Goal: Task Accomplishment & Management: Manage account settings

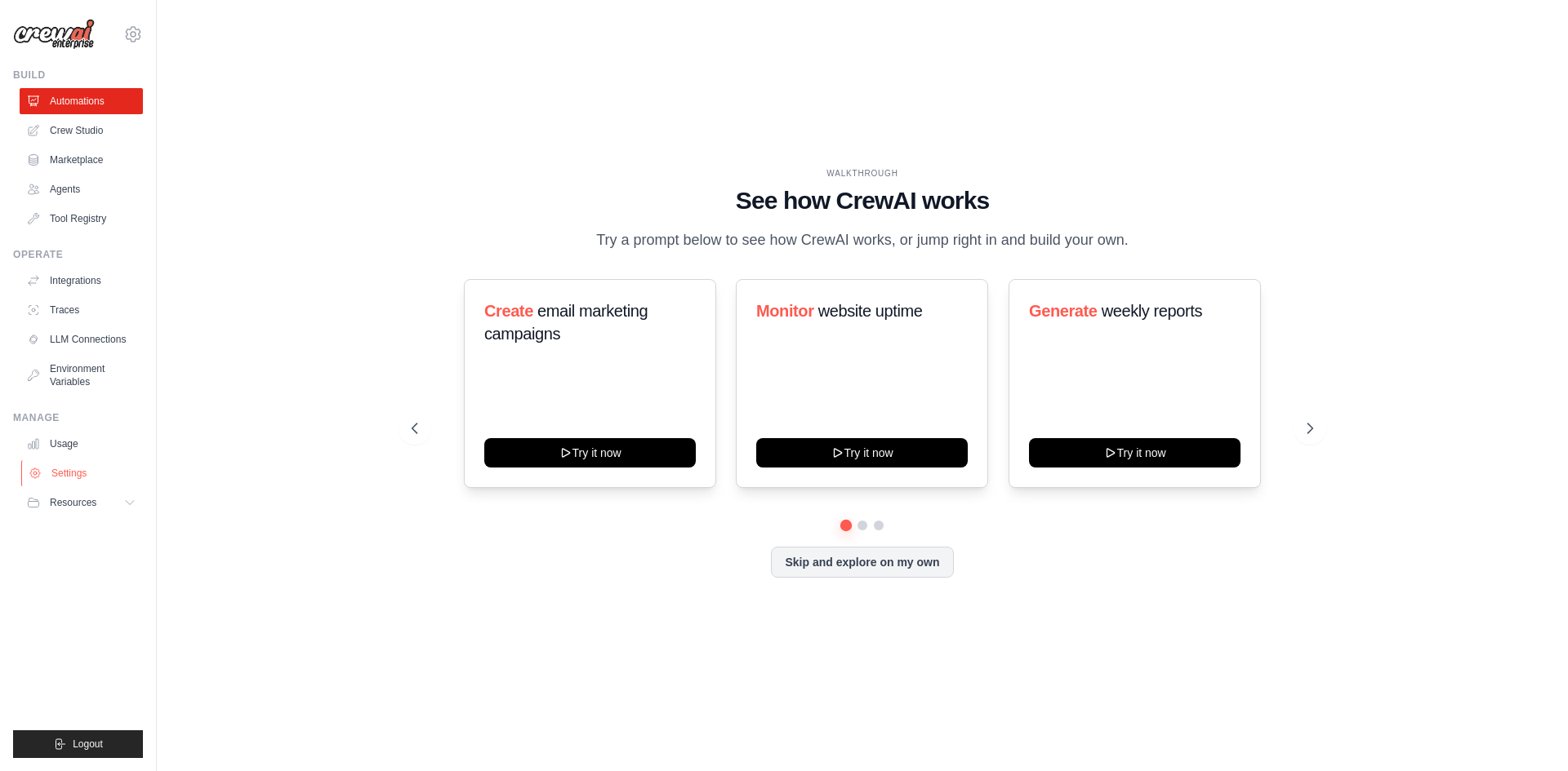
click at [76, 479] on link "Settings" at bounding box center [83, 473] width 123 height 26
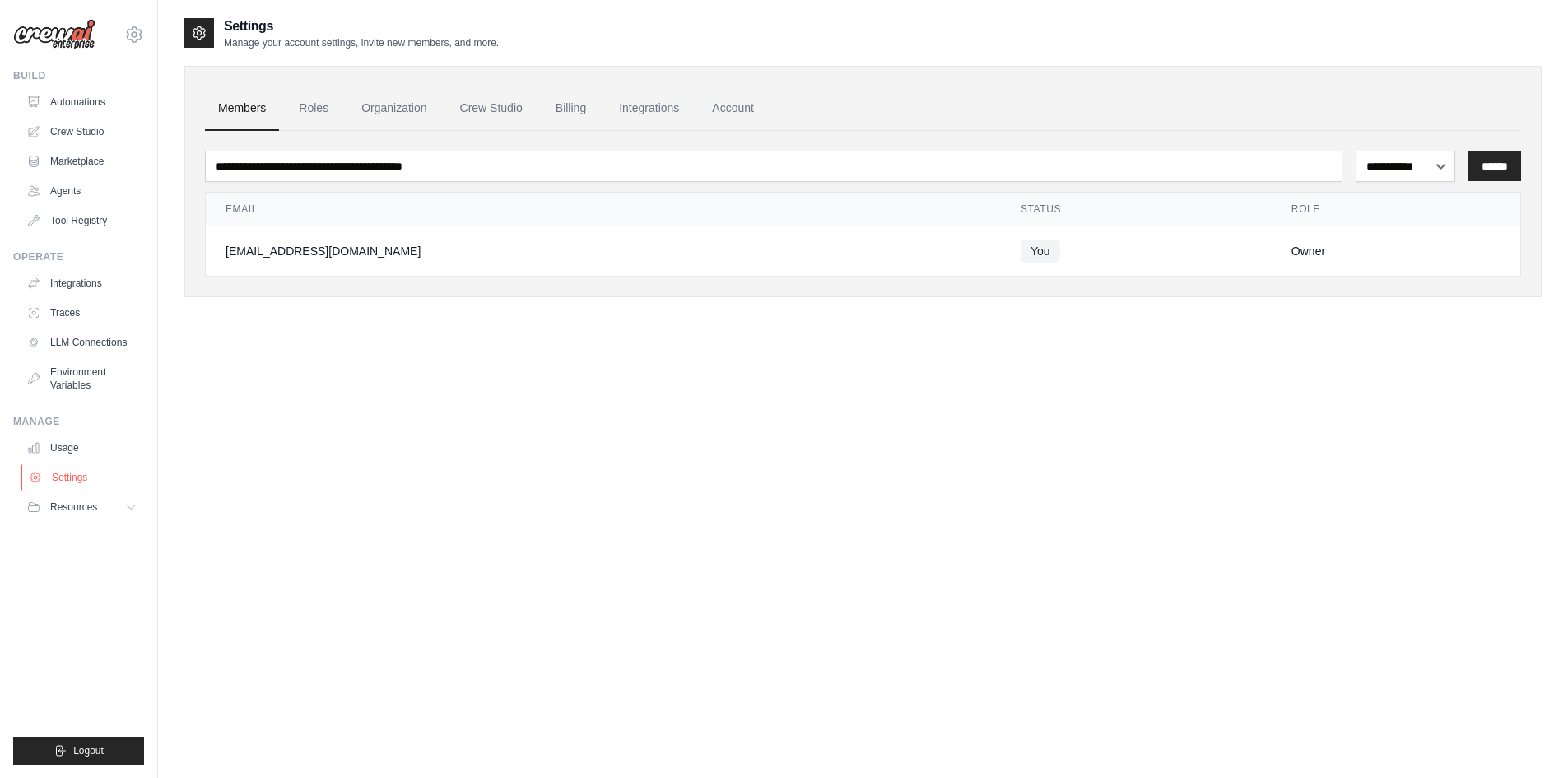
click at [66, 477] on link "Settings" at bounding box center [83, 477] width 124 height 26
click at [408, 253] on div "[EMAIL_ADDRESS][DOMAIN_NAME]" at bounding box center [603, 251] width 756 height 16
click at [242, 259] on td "[EMAIL_ADDRESS][DOMAIN_NAME]" at bounding box center [603, 251] width 795 height 50
click at [325, 296] on div "**********" at bounding box center [863, 182] width 1357 height 232
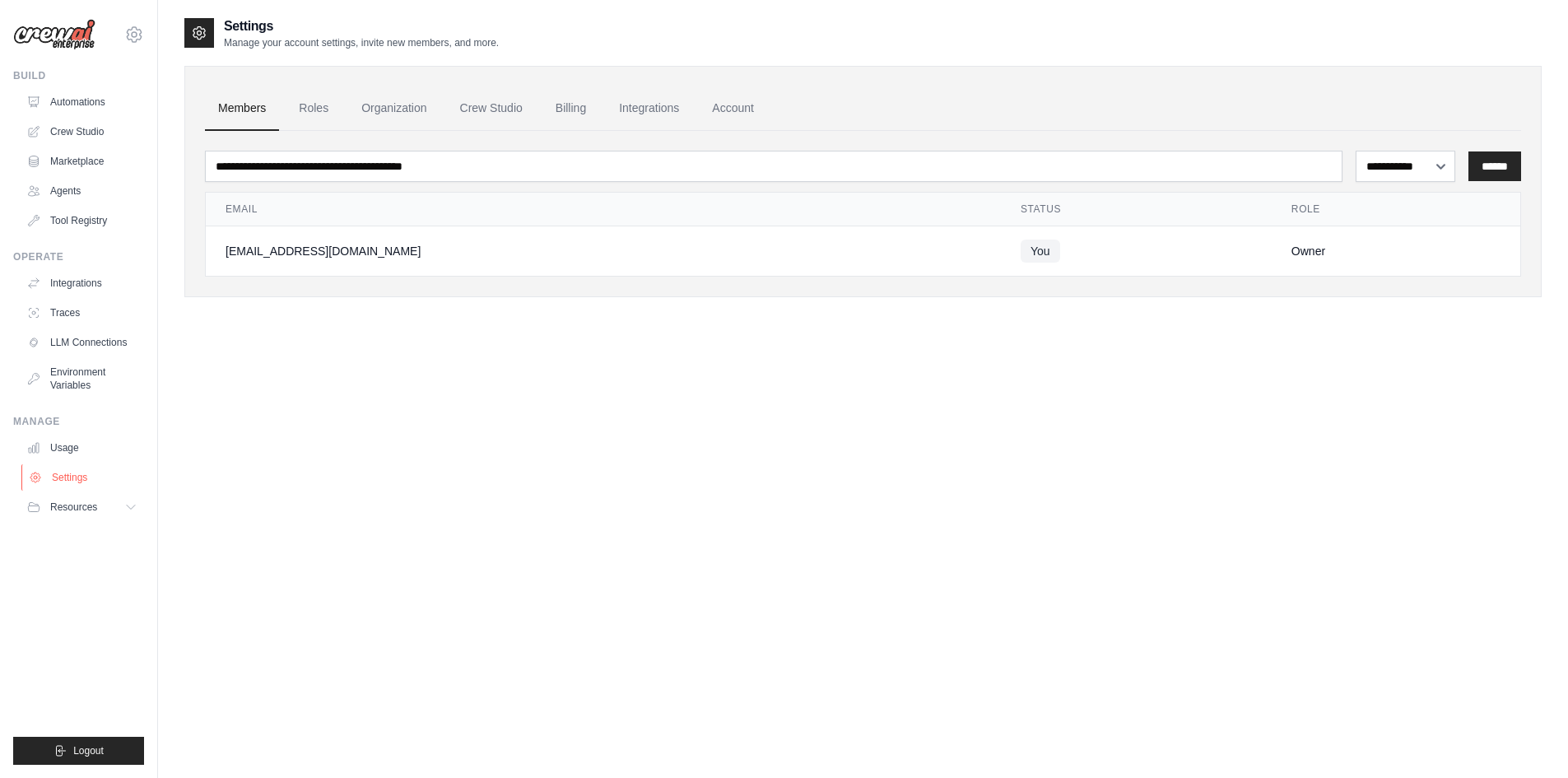
click at [83, 476] on link "Settings" at bounding box center [83, 477] width 124 height 26
click at [316, 113] on link "Roles" at bounding box center [314, 108] width 56 height 44
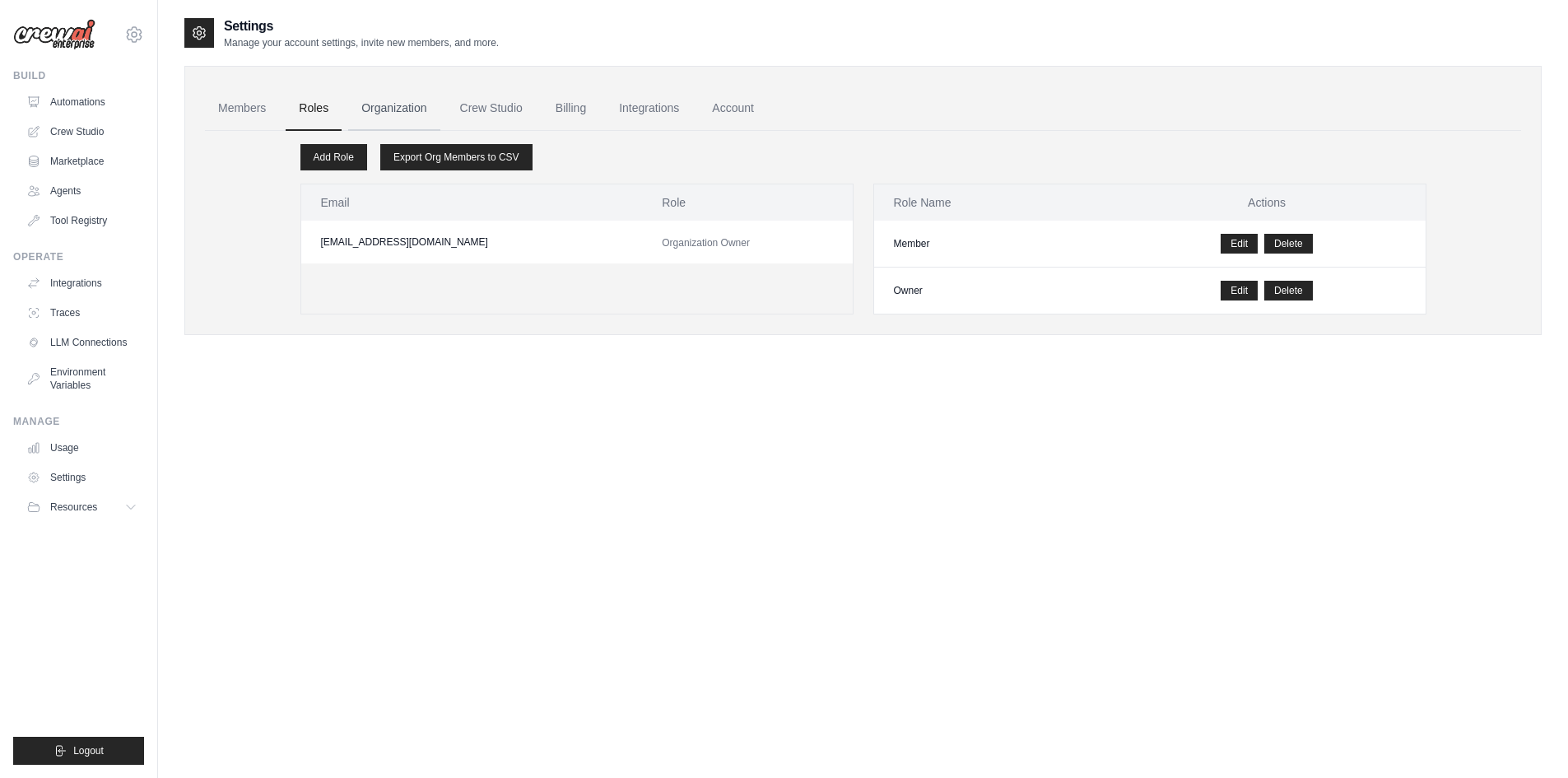
click at [406, 107] on link "Organization" at bounding box center [394, 108] width 91 height 44
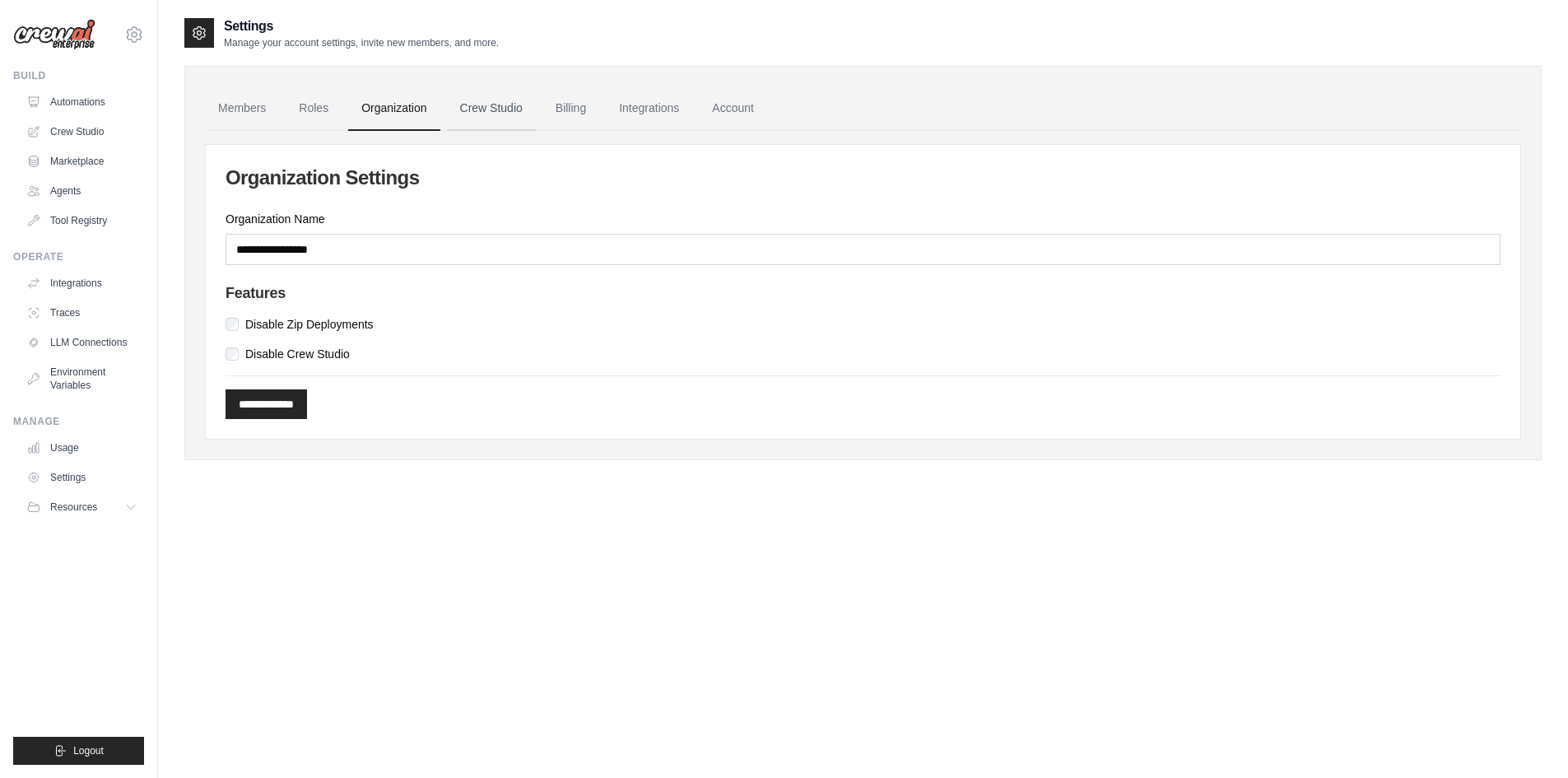
click at [474, 104] on link "Crew Studio" at bounding box center [492, 108] width 89 height 44
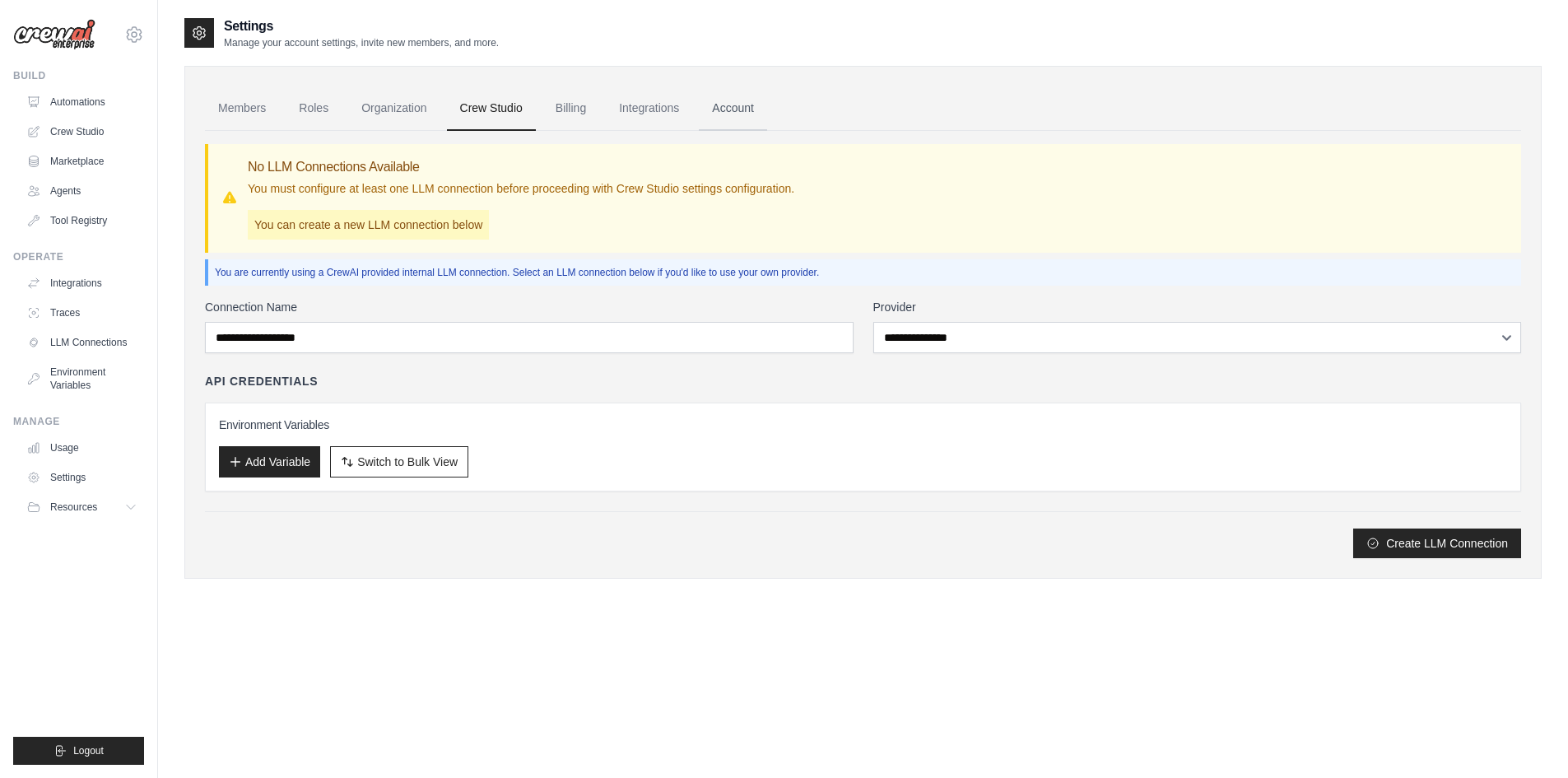
click at [722, 103] on link "Account" at bounding box center [732, 108] width 68 height 44
click at [722, 104] on link "Account" at bounding box center [732, 108] width 68 height 44
click at [1028, 644] on div "Settings Manage your account settings, invite new members, and more. Members Ro…" at bounding box center [863, 405] width 1357 height 778
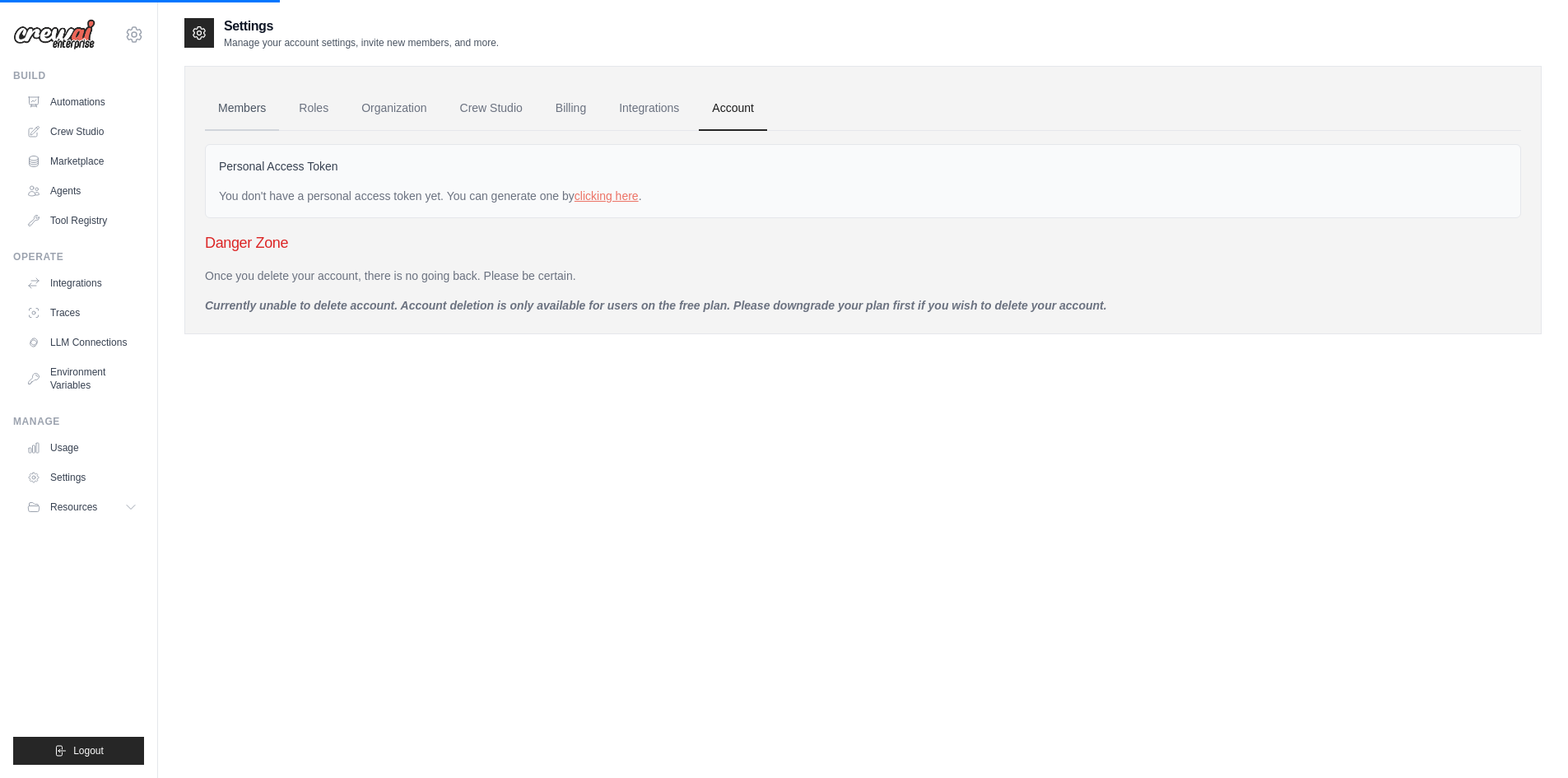
click at [227, 112] on link "Members" at bounding box center [242, 108] width 74 height 44
click at [304, 105] on link "Roles" at bounding box center [314, 108] width 56 height 44
click at [225, 100] on link "Members" at bounding box center [242, 108] width 74 height 44
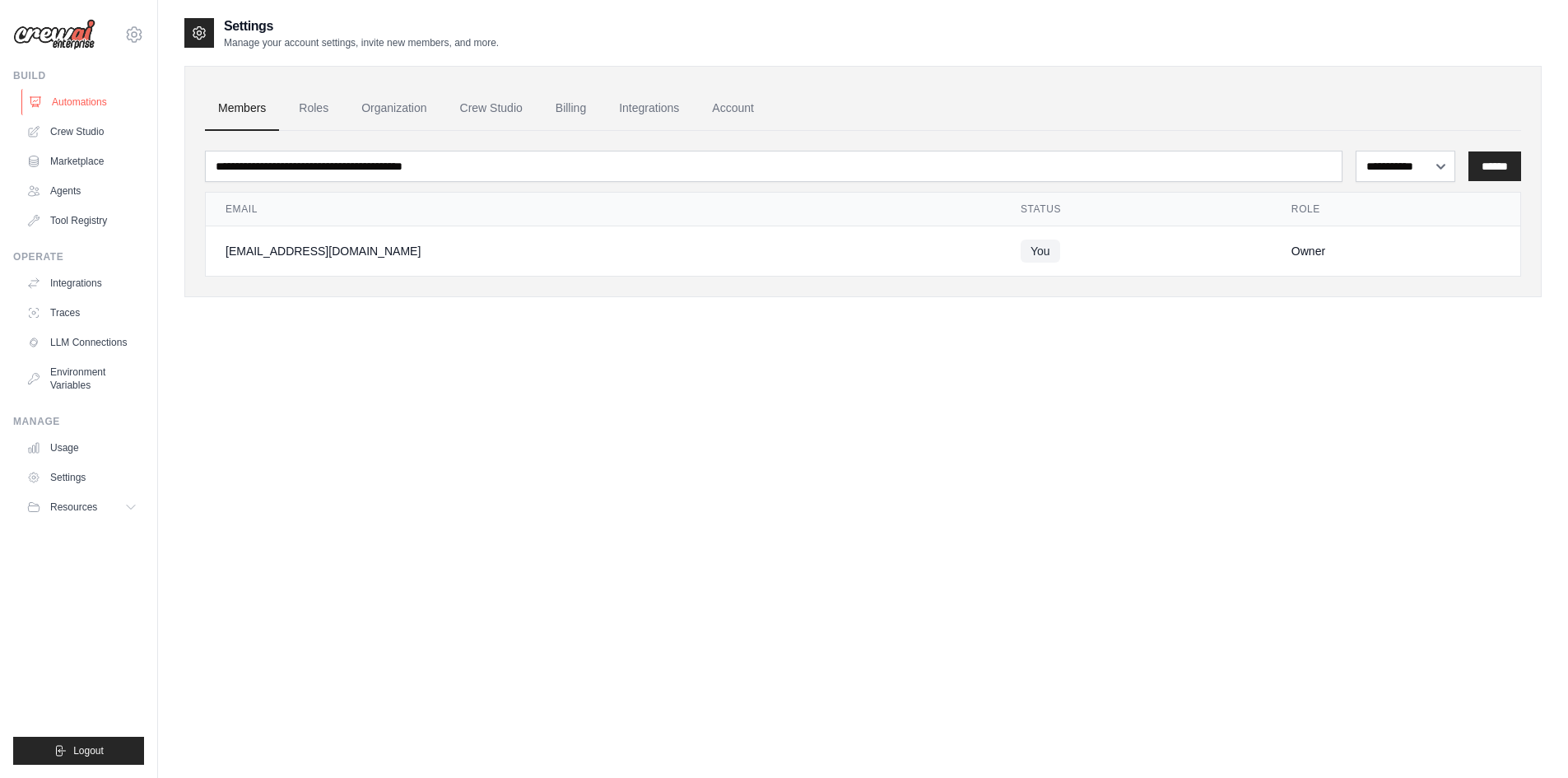
click at [85, 103] on link "Automations" at bounding box center [83, 101] width 124 height 26
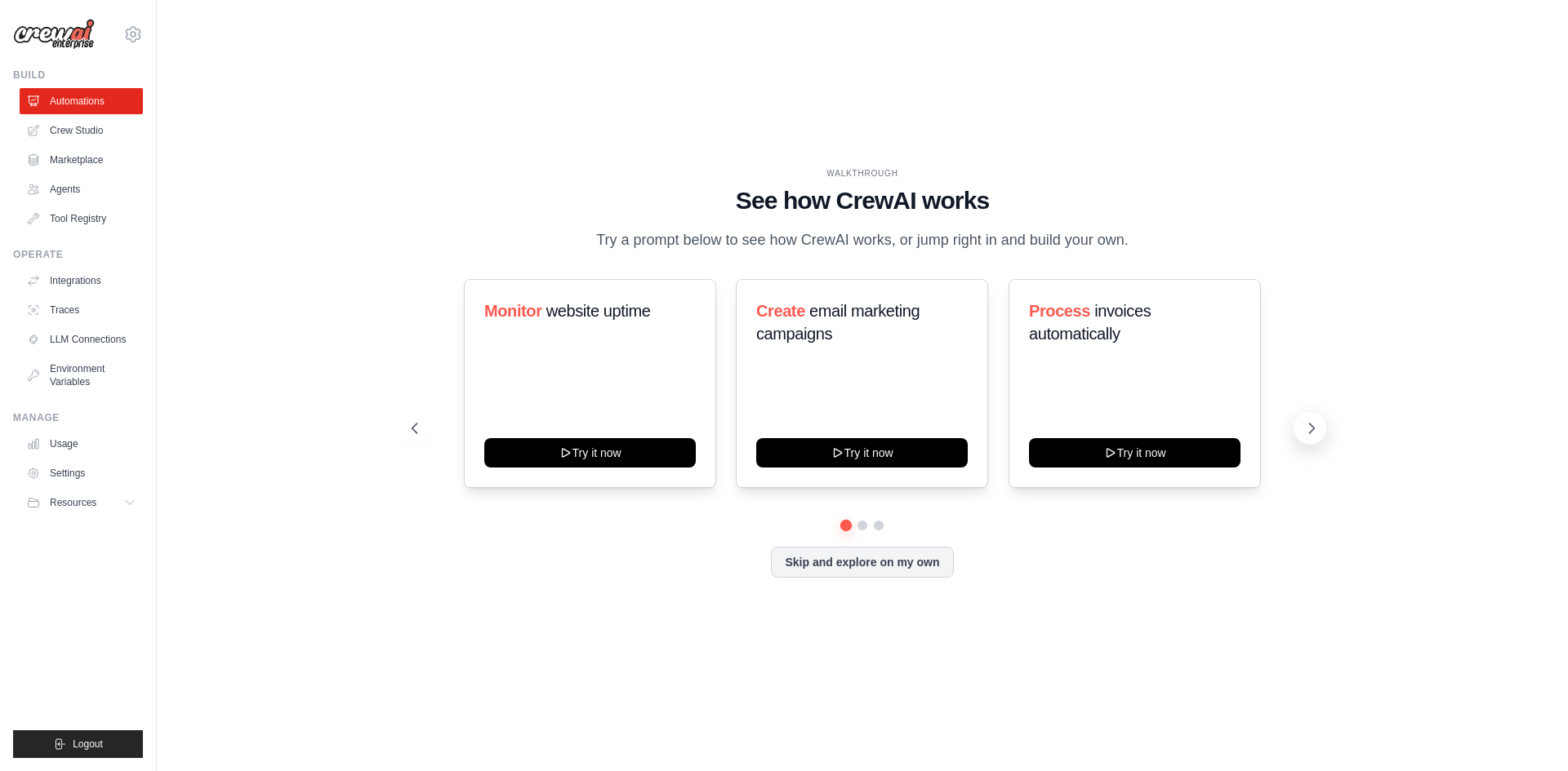
click at [1309, 428] on icon at bounding box center [1311, 428] width 16 height 16
click at [63, 124] on link "Crew Studio" at bounding box center [83, 130] width 123 height 26
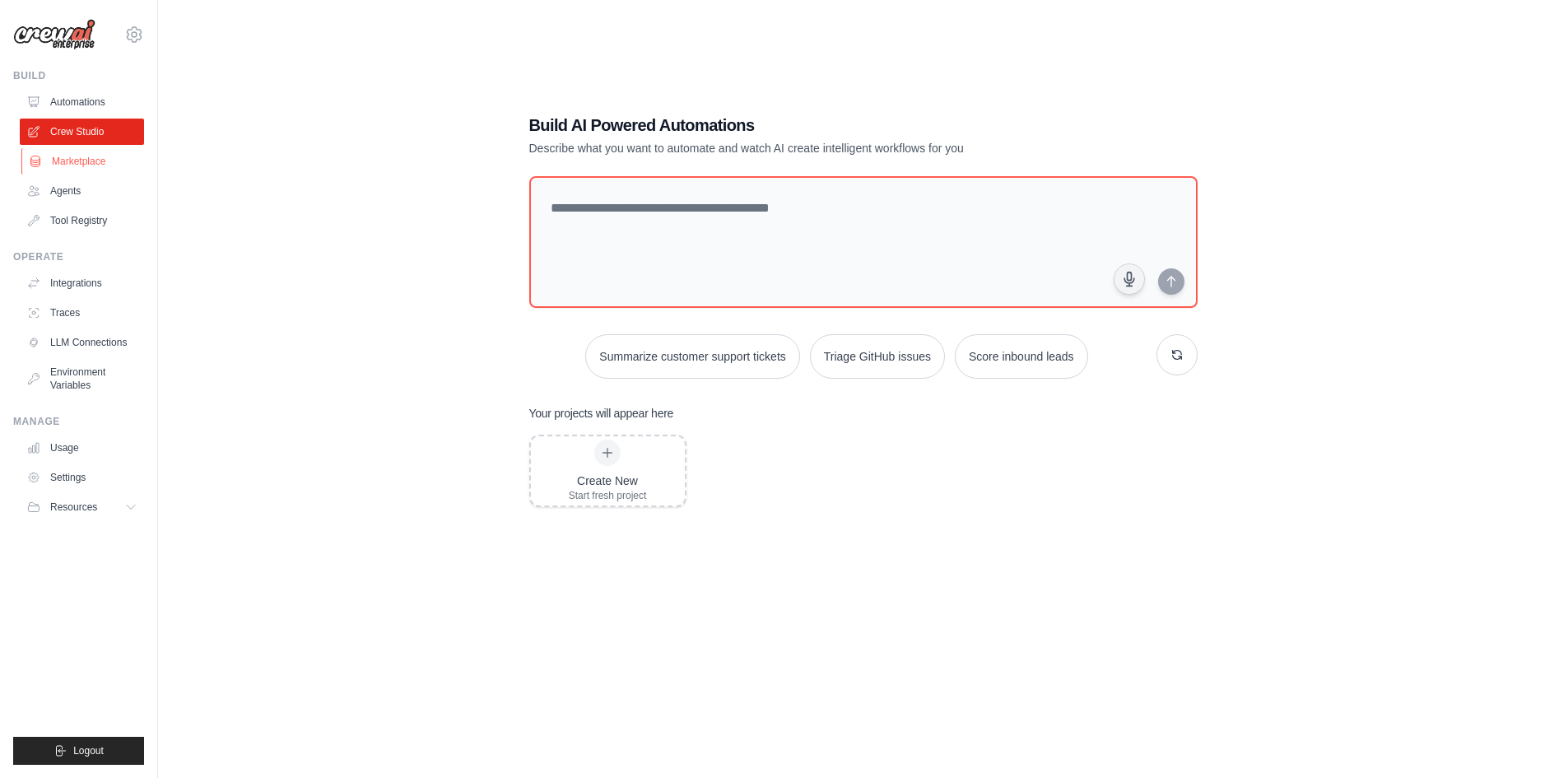
click at [78, 166] on link "Marketplace" at bounding box center [83, 161] width 124 height 26
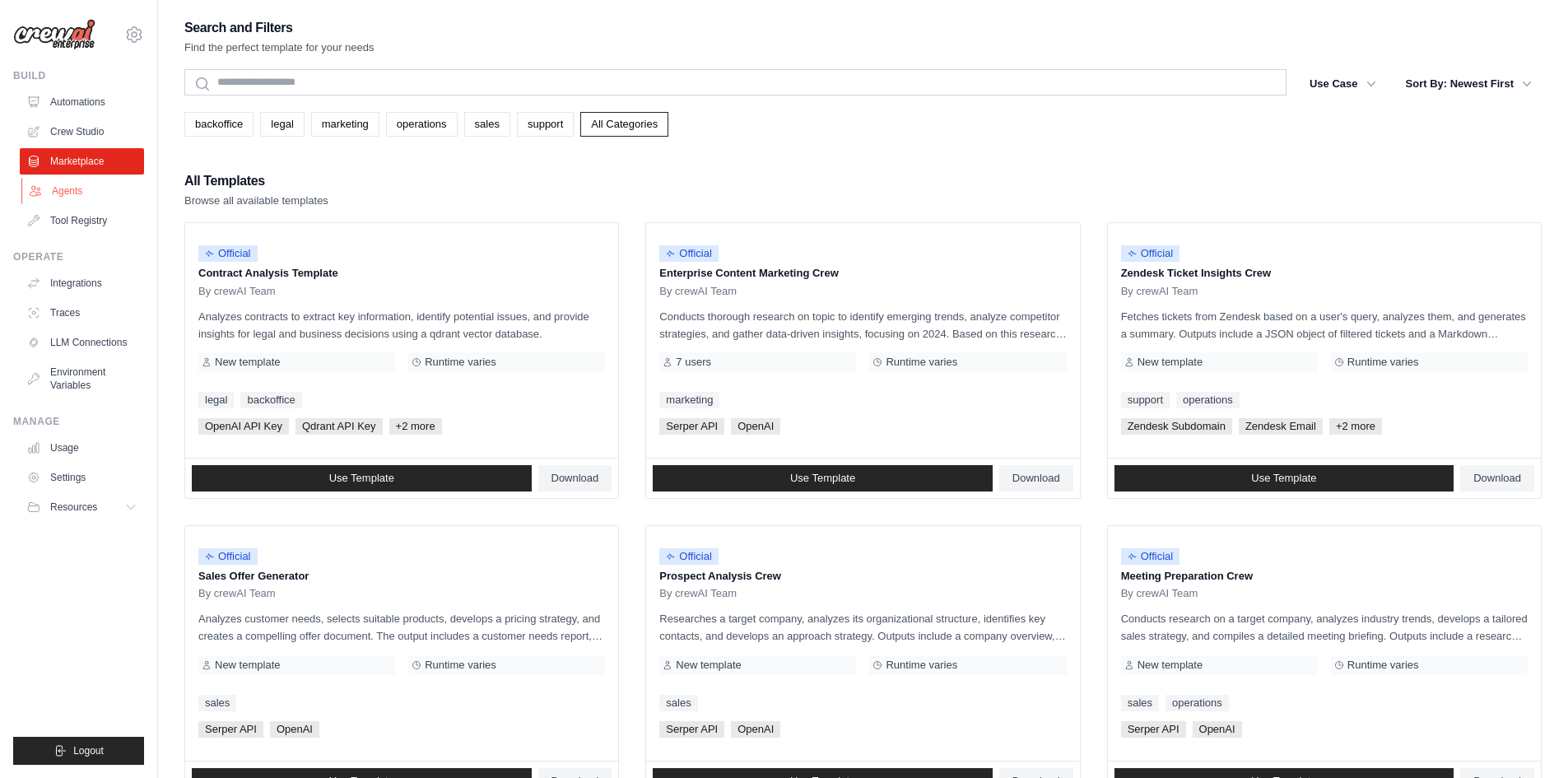
click at [75, 195] on link "Agents" at bounding box center [83, 190] width 124 height 26
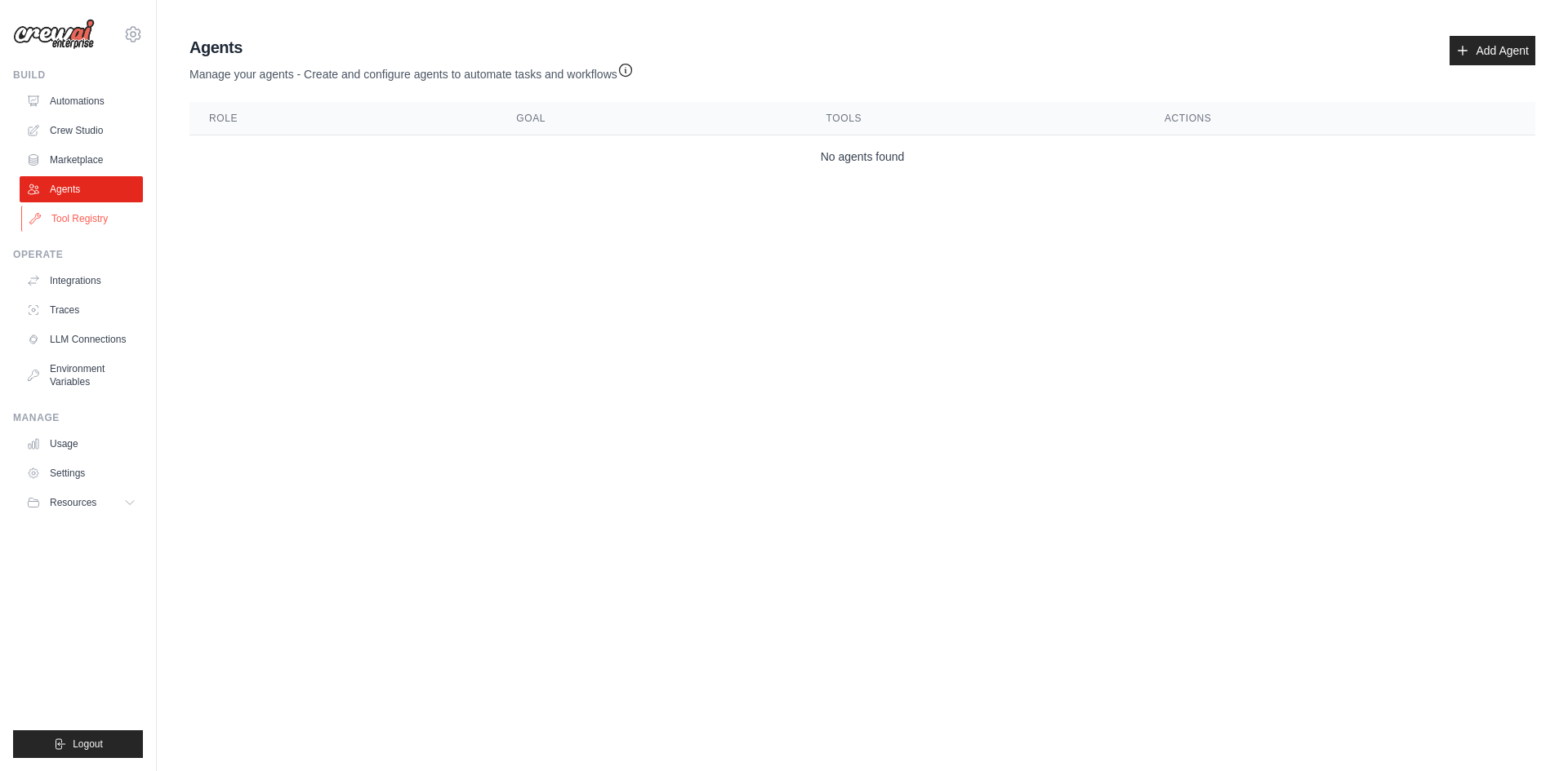
click at [66, 207] on link "Tool Registry" at bounding box center [83, 218] width 123 height 26
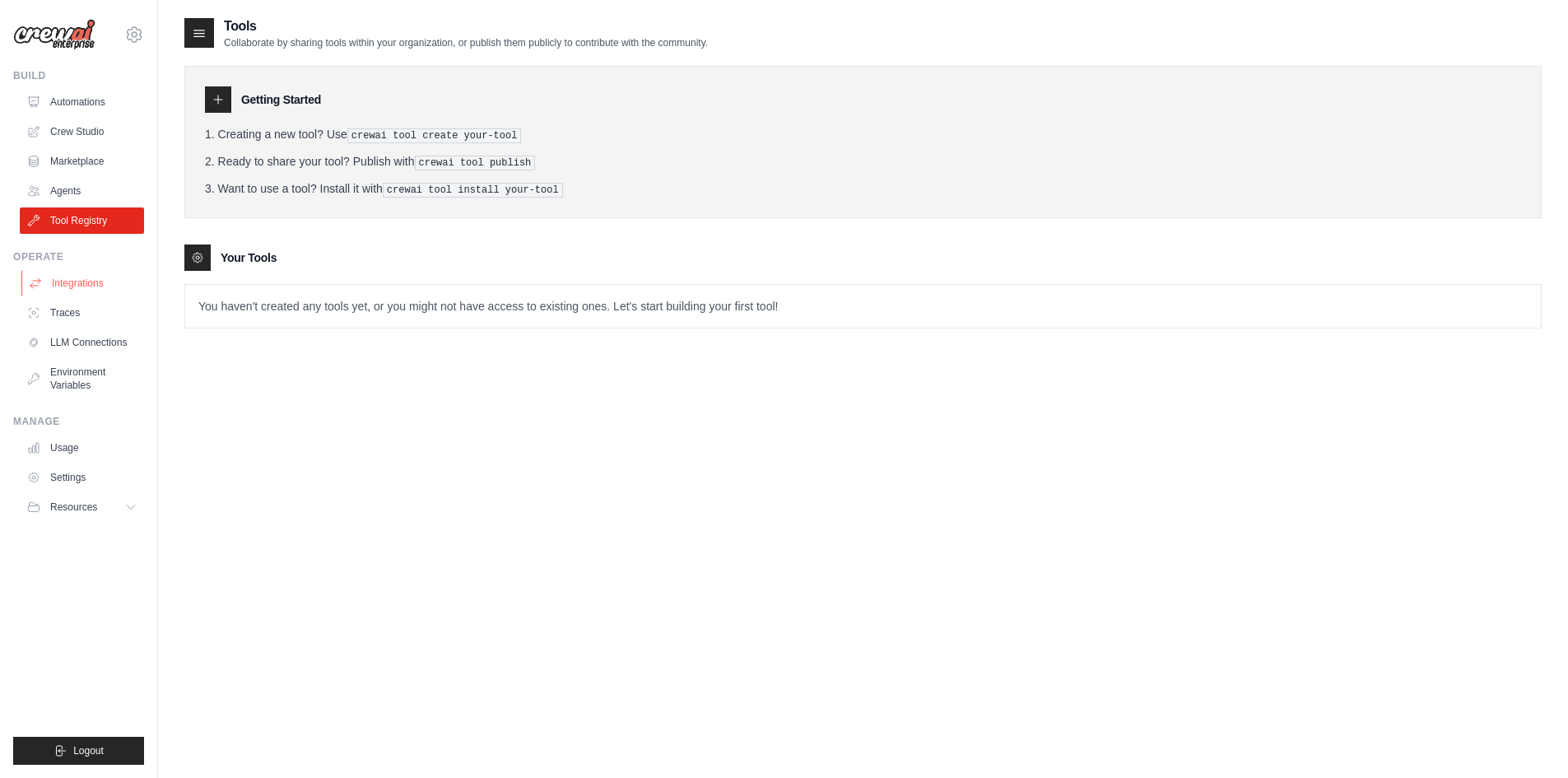
click at [58, 283] on link "Integrations" at bounding box center [83, 283] width 124 height 26
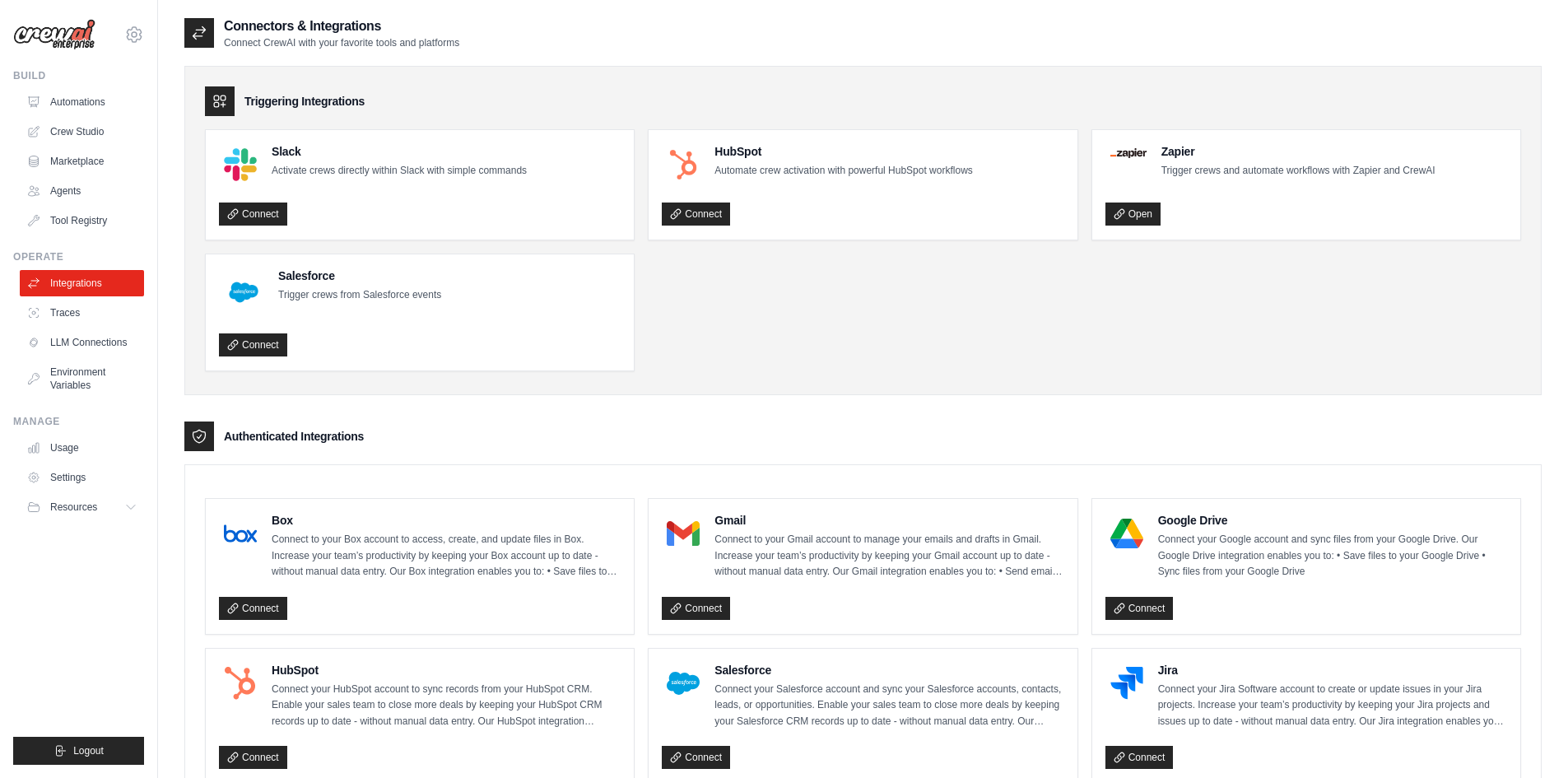
click at [66, 312] on link "Traces" at bounding box center [81, 312] width 124 height 26
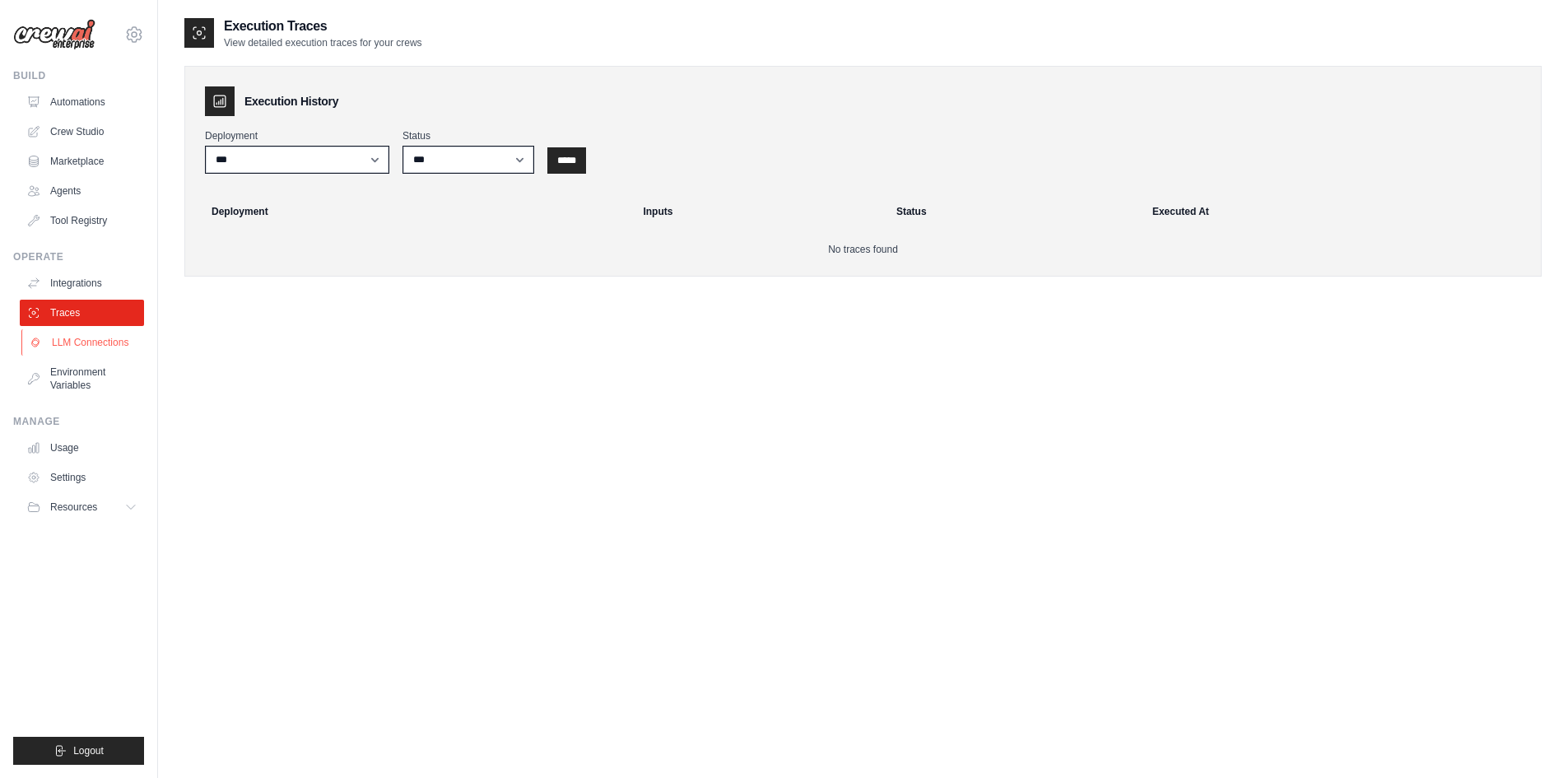
click at [68, 337] on link "LLM Connections" at bounding box center [83, 342] width 124 height 26
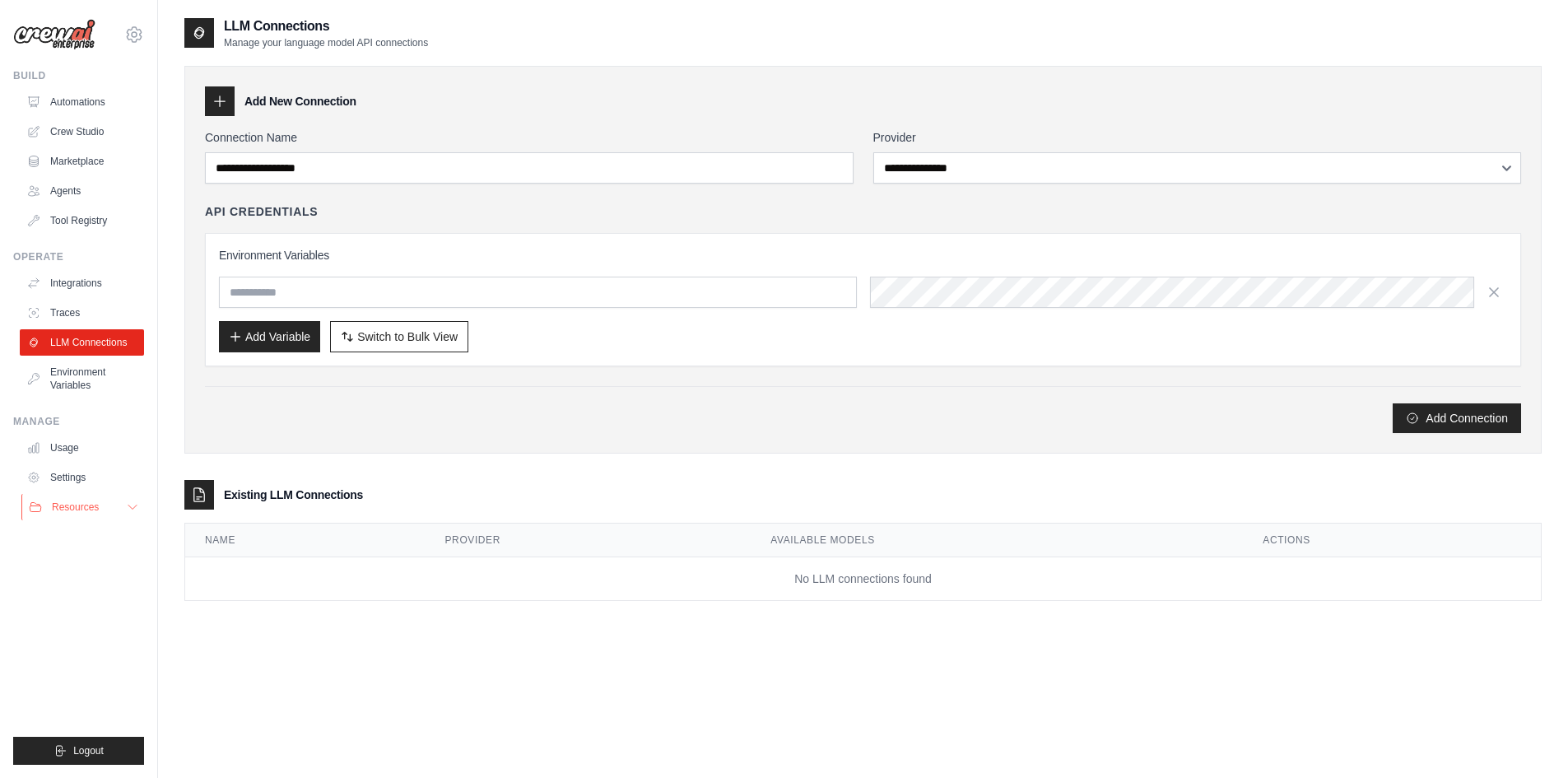
click at [75, 497] on button "Resources" at bounding box center [83, 507] width 124 height 26
click at [74, 469] on link "Settings" at bounding box center [83, 477] width 124 height 26
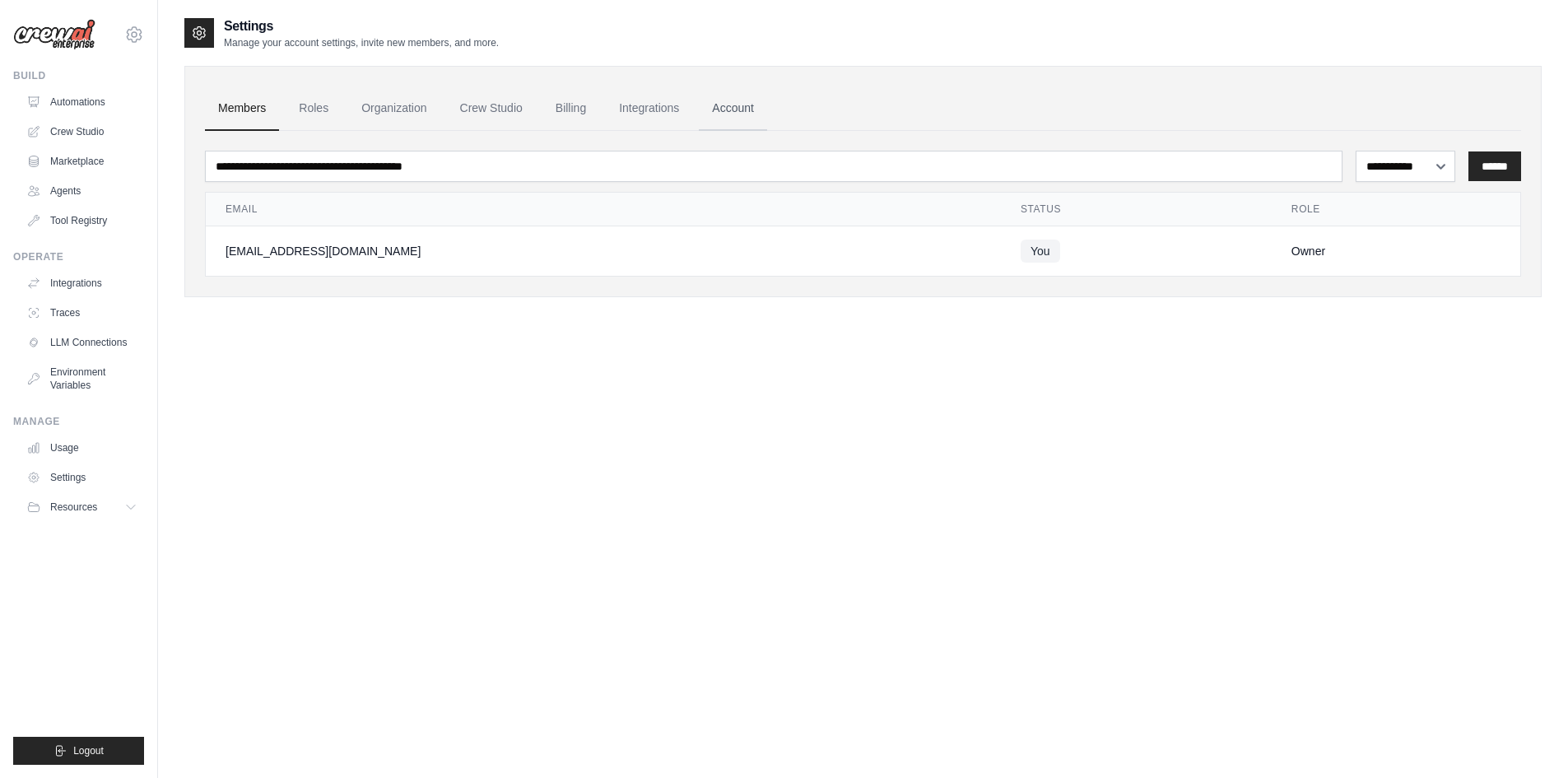
click at [715, 109] on link "Account" at bounding box center [732, 108] width 68 height 44
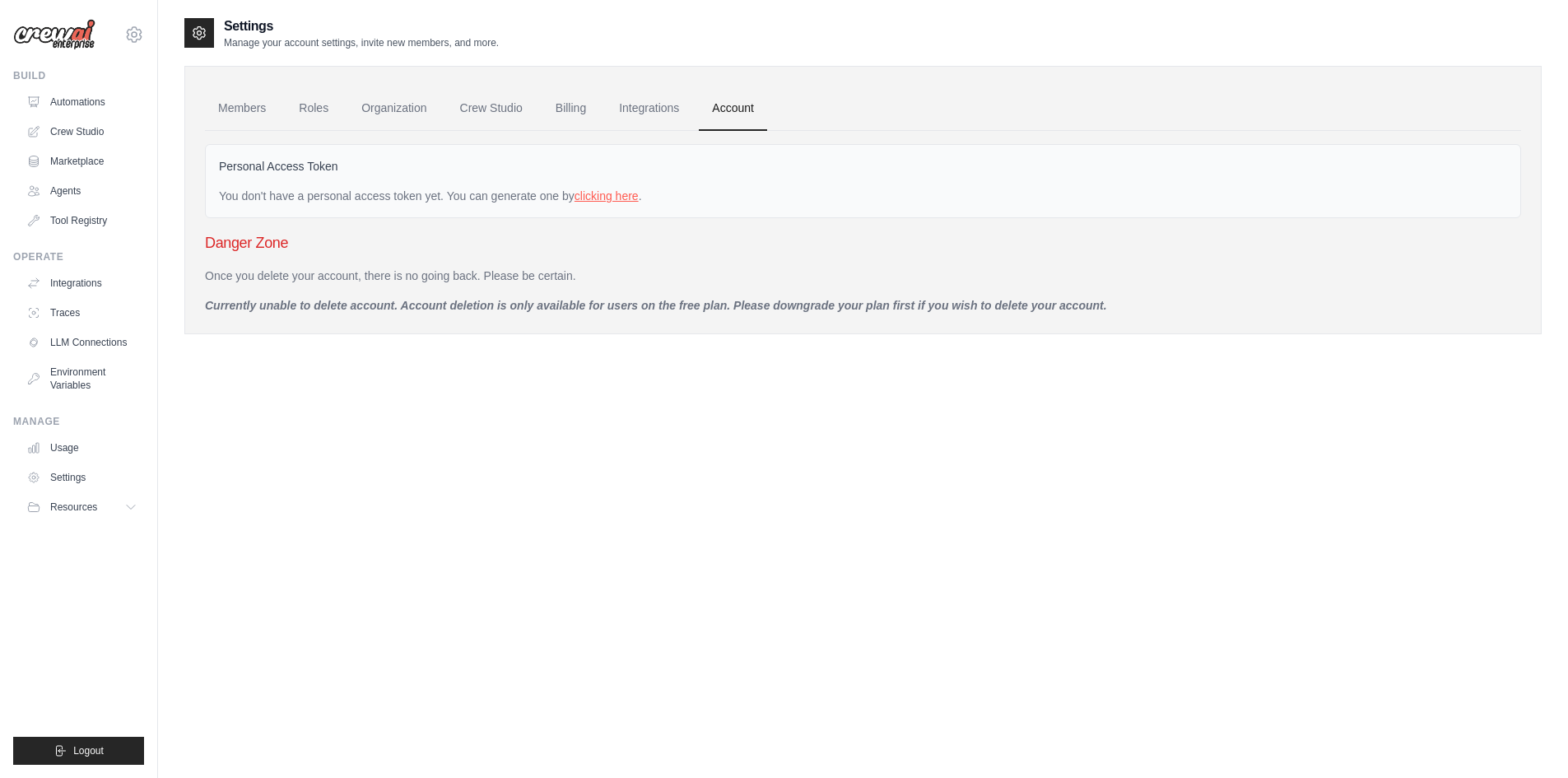
click at [600, 197] on link "clicking here" at bounding box center [607, 196] width 64 height 14
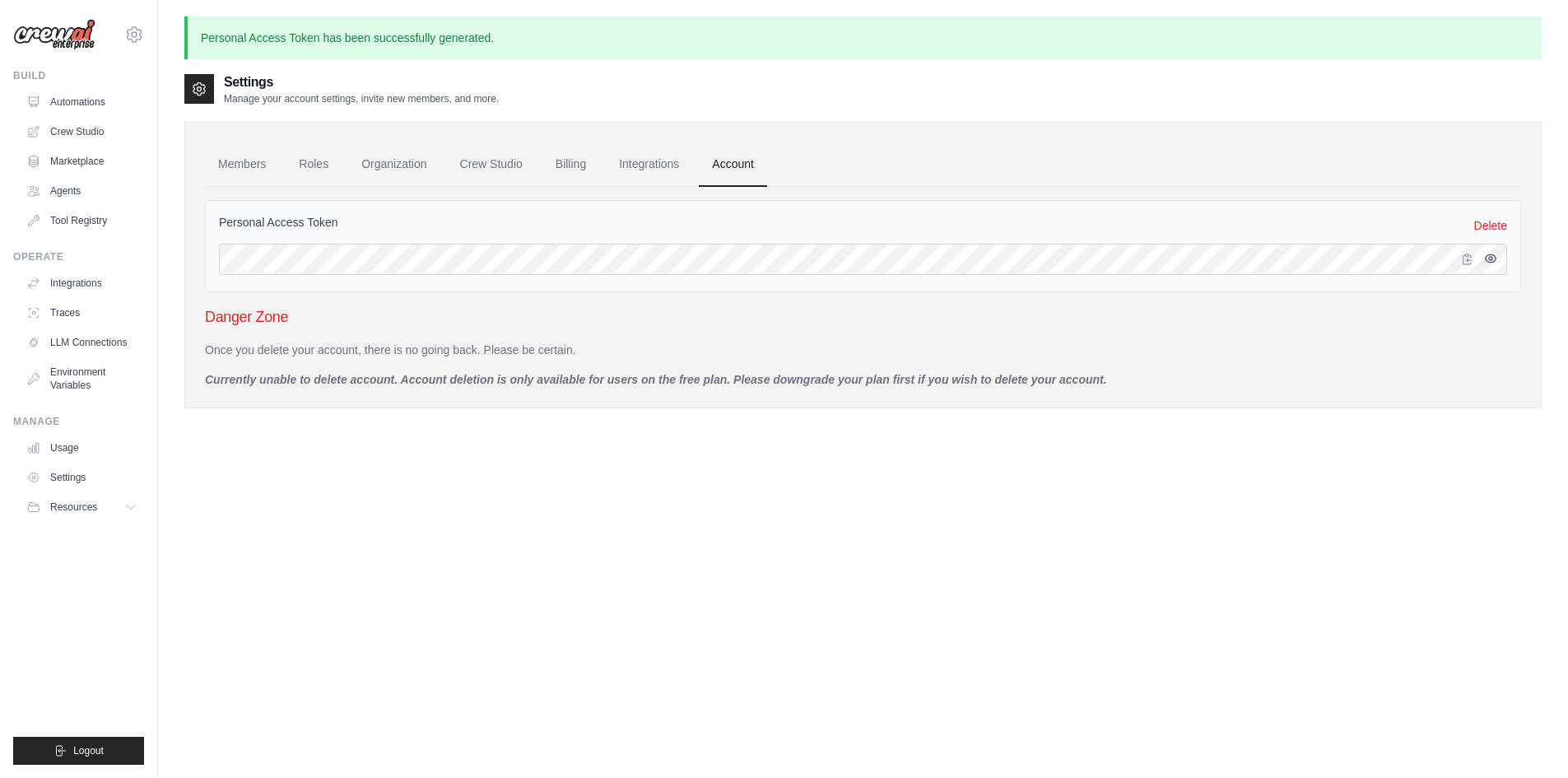
click at [1496, 259] on icon "button" at bounding box center [1490, 258] width 14 height 14
click at [666, 170] on link "Integrations" at bounding box center [648, 164] width 86 height 44
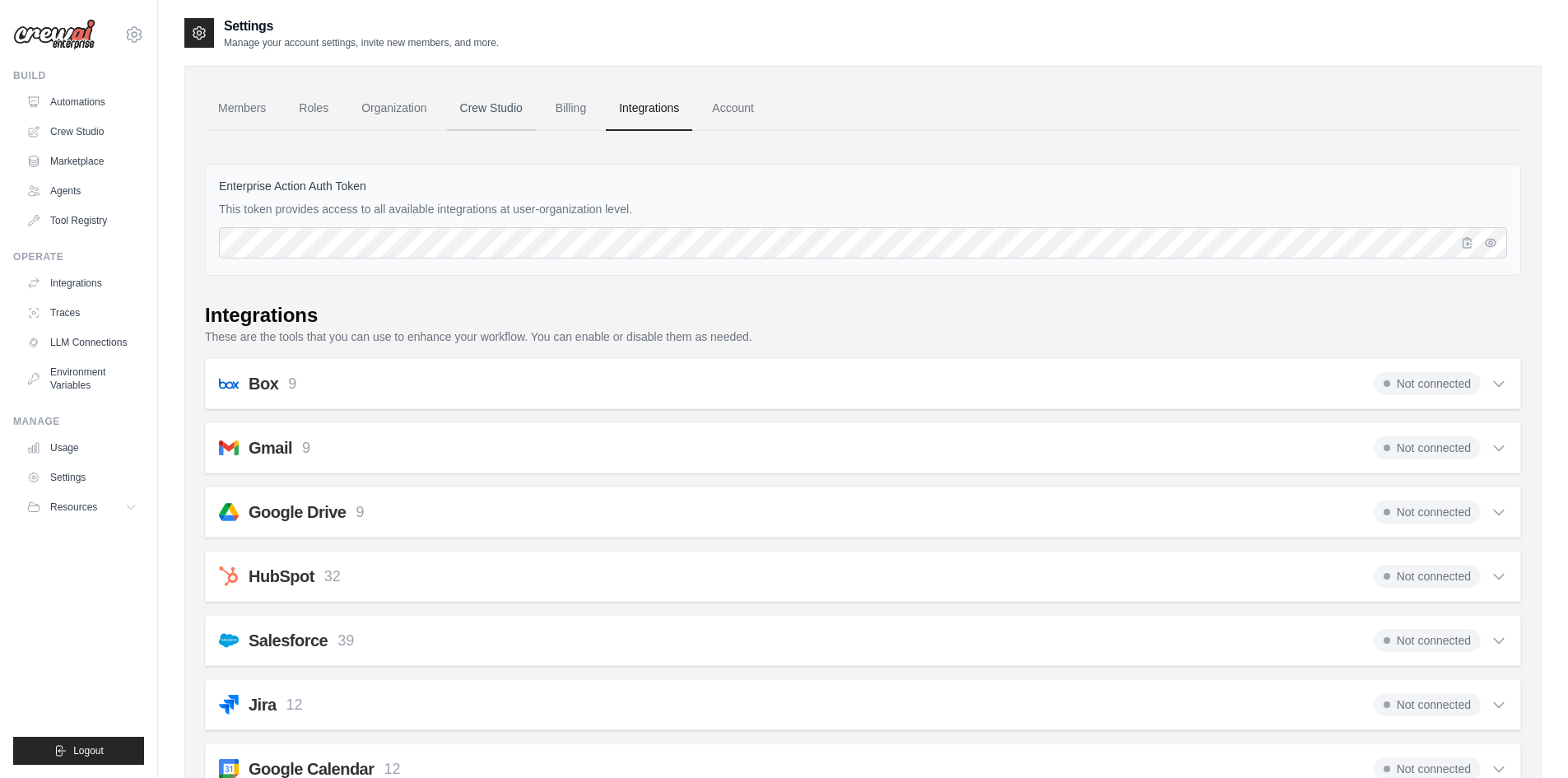
click at [483, 108] on link "Crew Studio" at bounding box center [492, 108] width 89 height 44
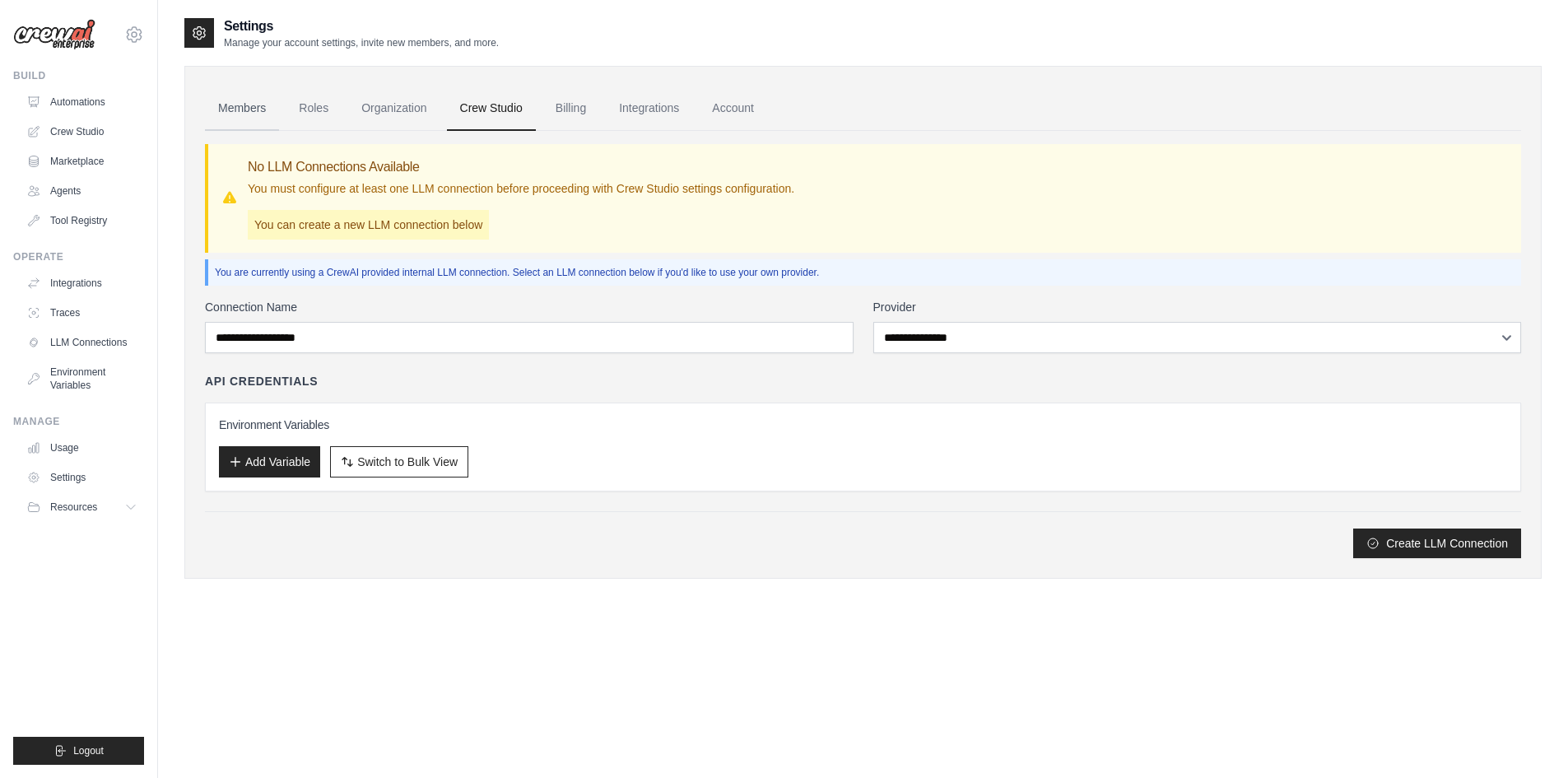
click at [242, 116] on link "Members" at bounding box center [242, 108] width 74 height 44
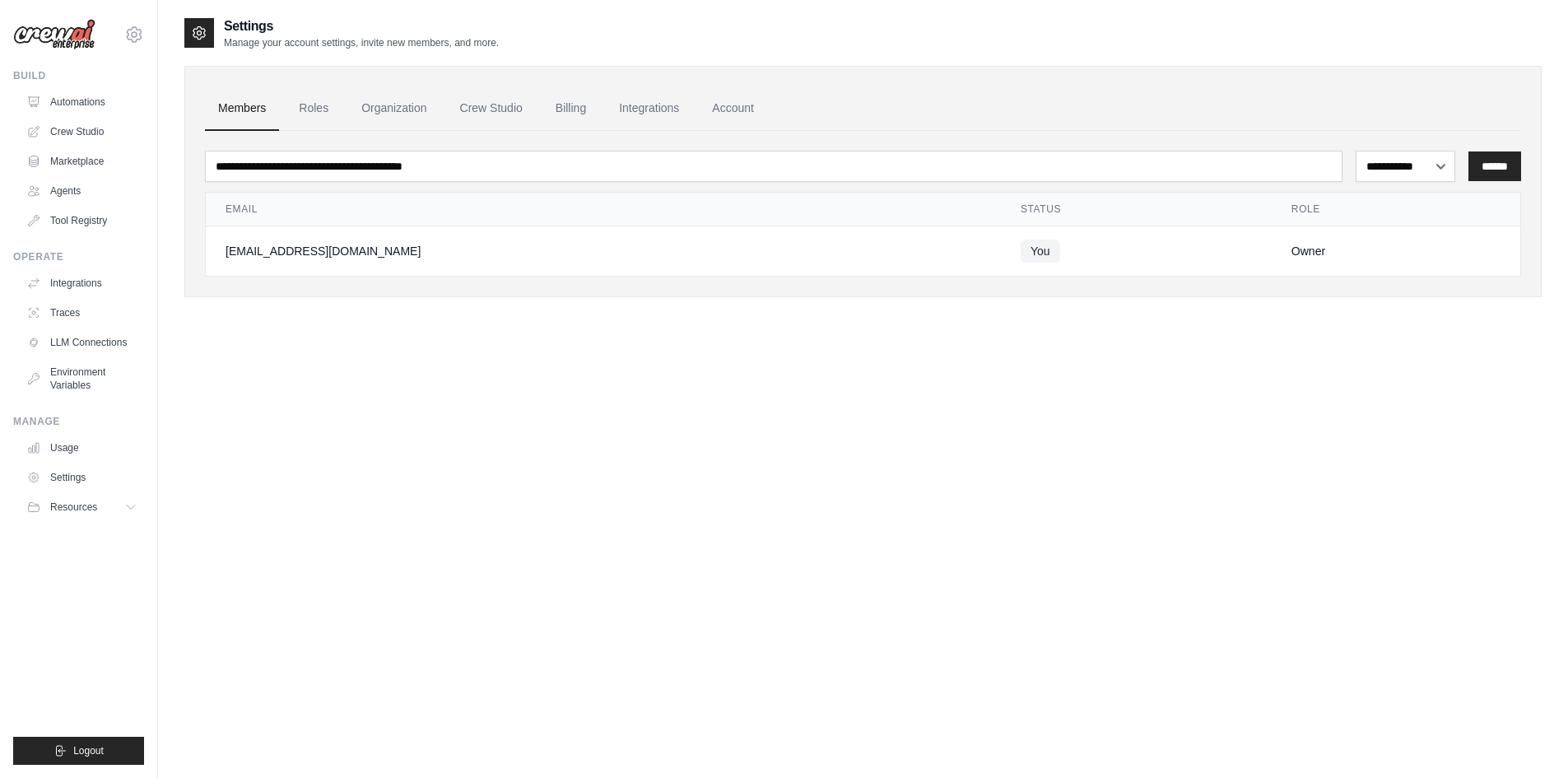
click at [1079, 259] on td "You" at bounding box center [1136, 251] width 271 height 50
click at [1020, 262] on span "You" at bounding box center [1040, 251] width 40 height 23
click at [303, 119] on link "Roles" at bounding box center [314, 108] width 56 height 44
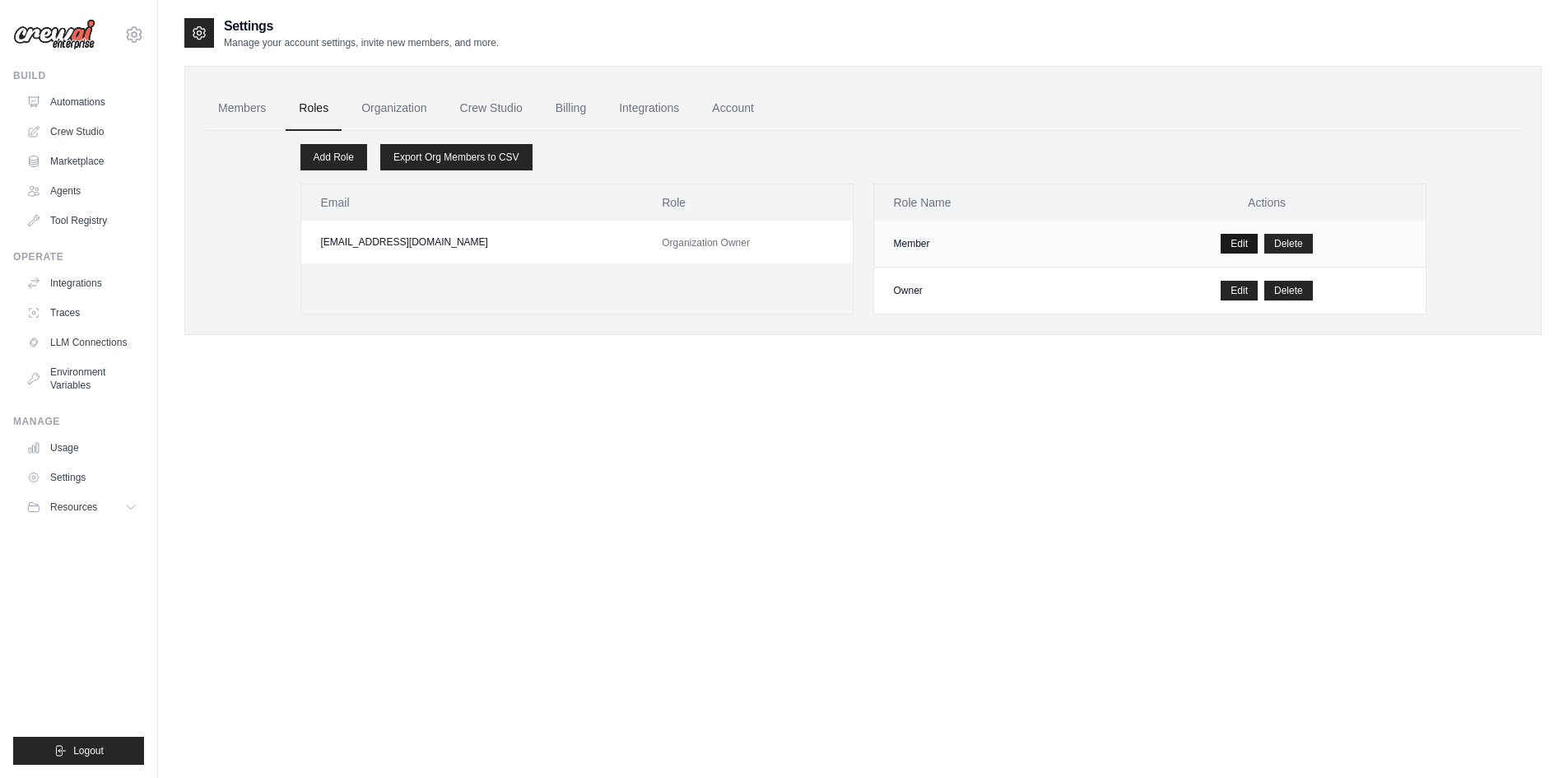
click at [1229, 241] on link "Edit" at bounding box center [1238, 244] width 37 height 20
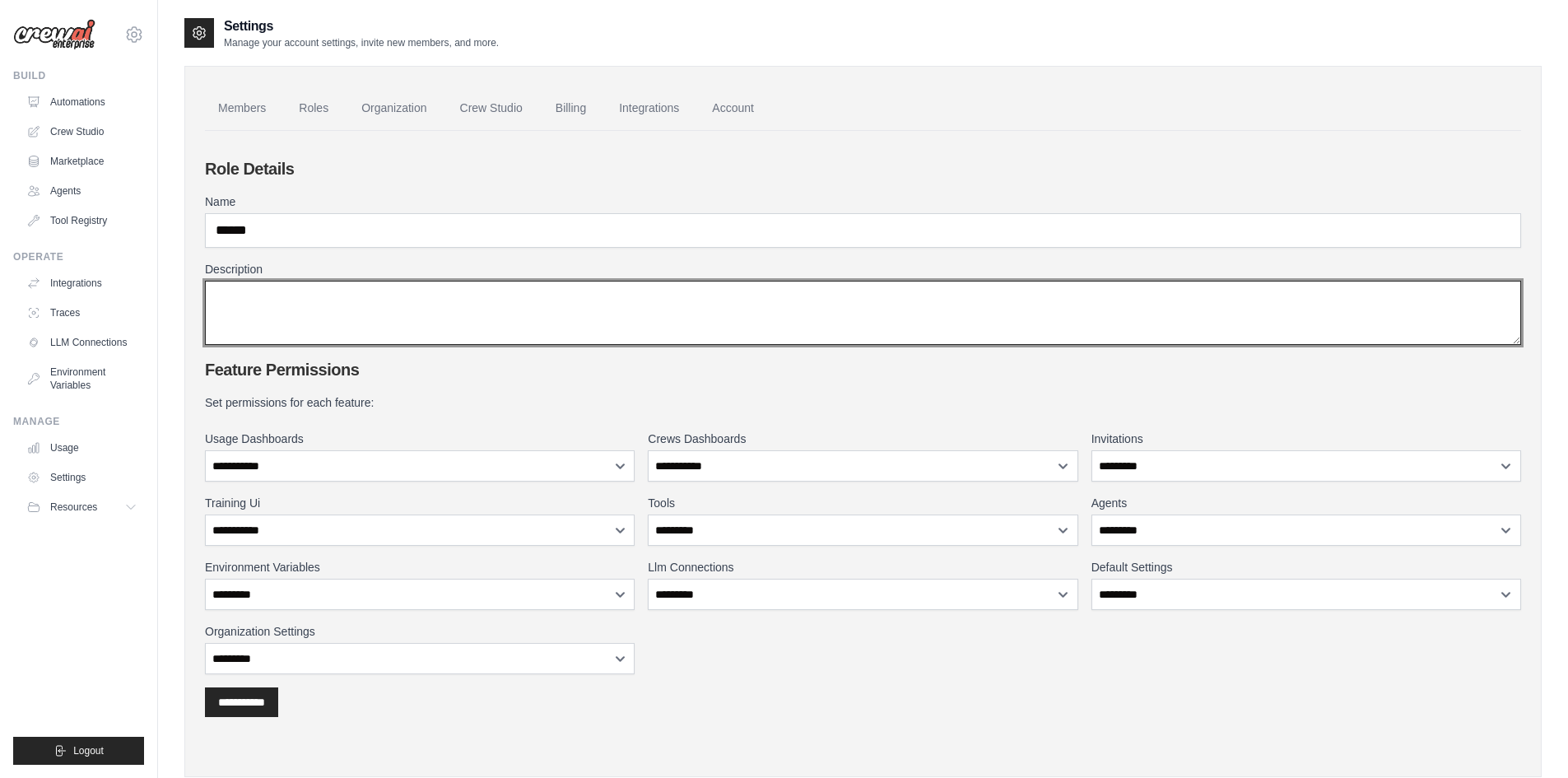
click at [427, 315] on textarea "Description" at bounding box center [863, 312] width 1316 height 64
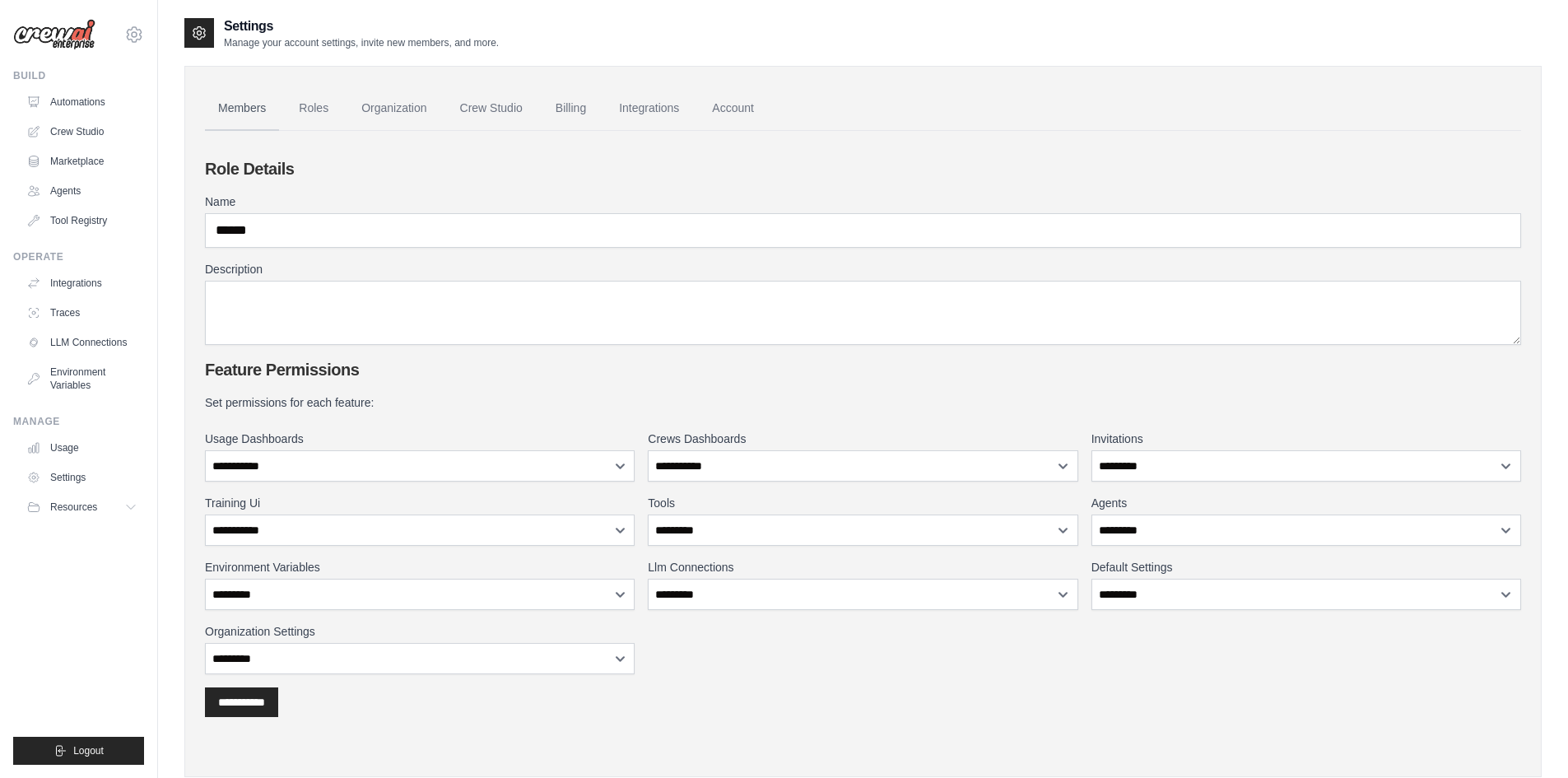
click at [234, 113] on link "Members" at bounding box center [242, 108] width 74 height 44
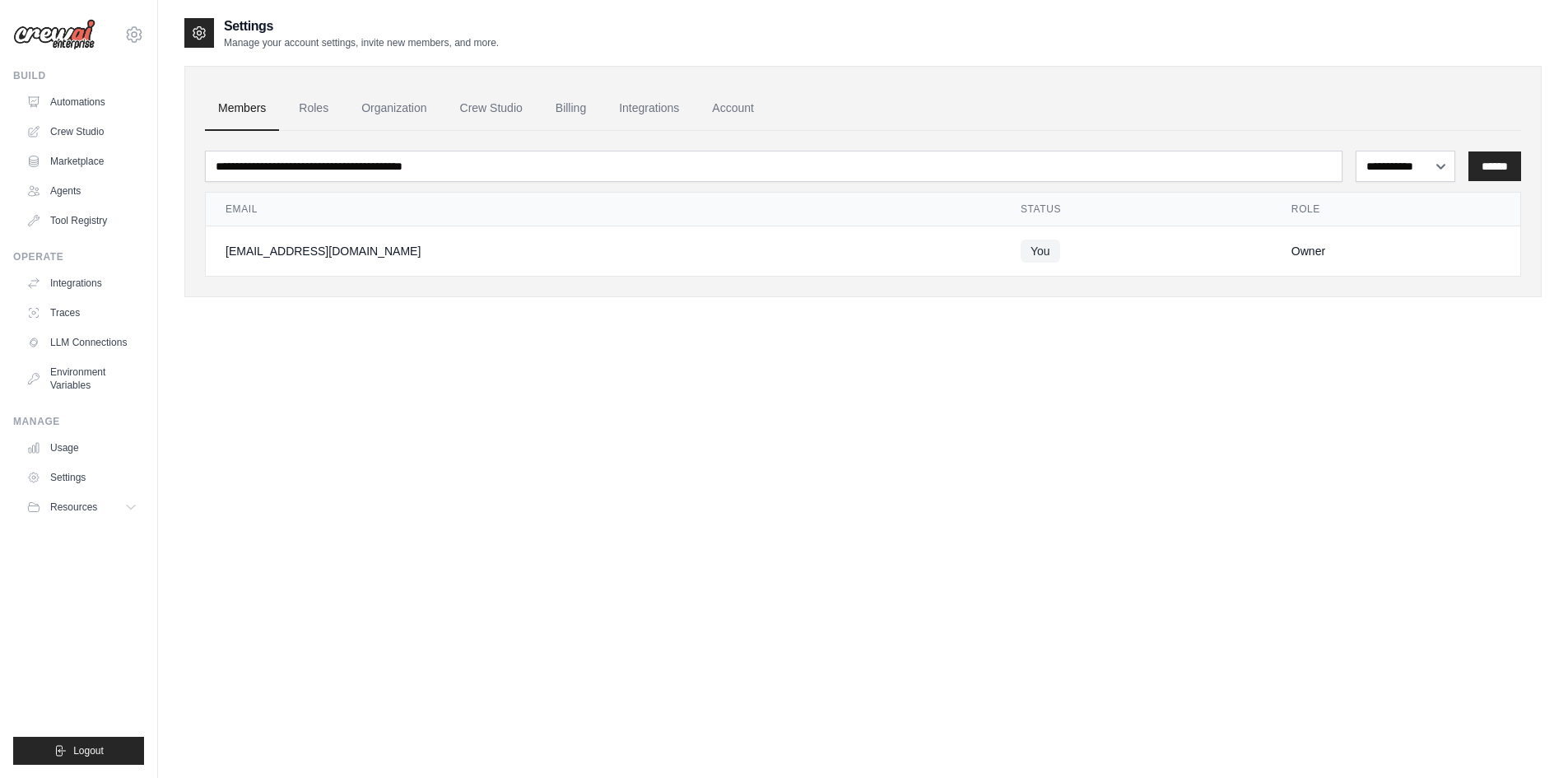
click at [292, 252] on div "[EMAIL_ADDRESS][DOMAIN_NAME]" at bounding box center [603, 251] width 756 height 16
click at [738, 94] on link "Account" at bounding box center [732, 108] width 68 height 44
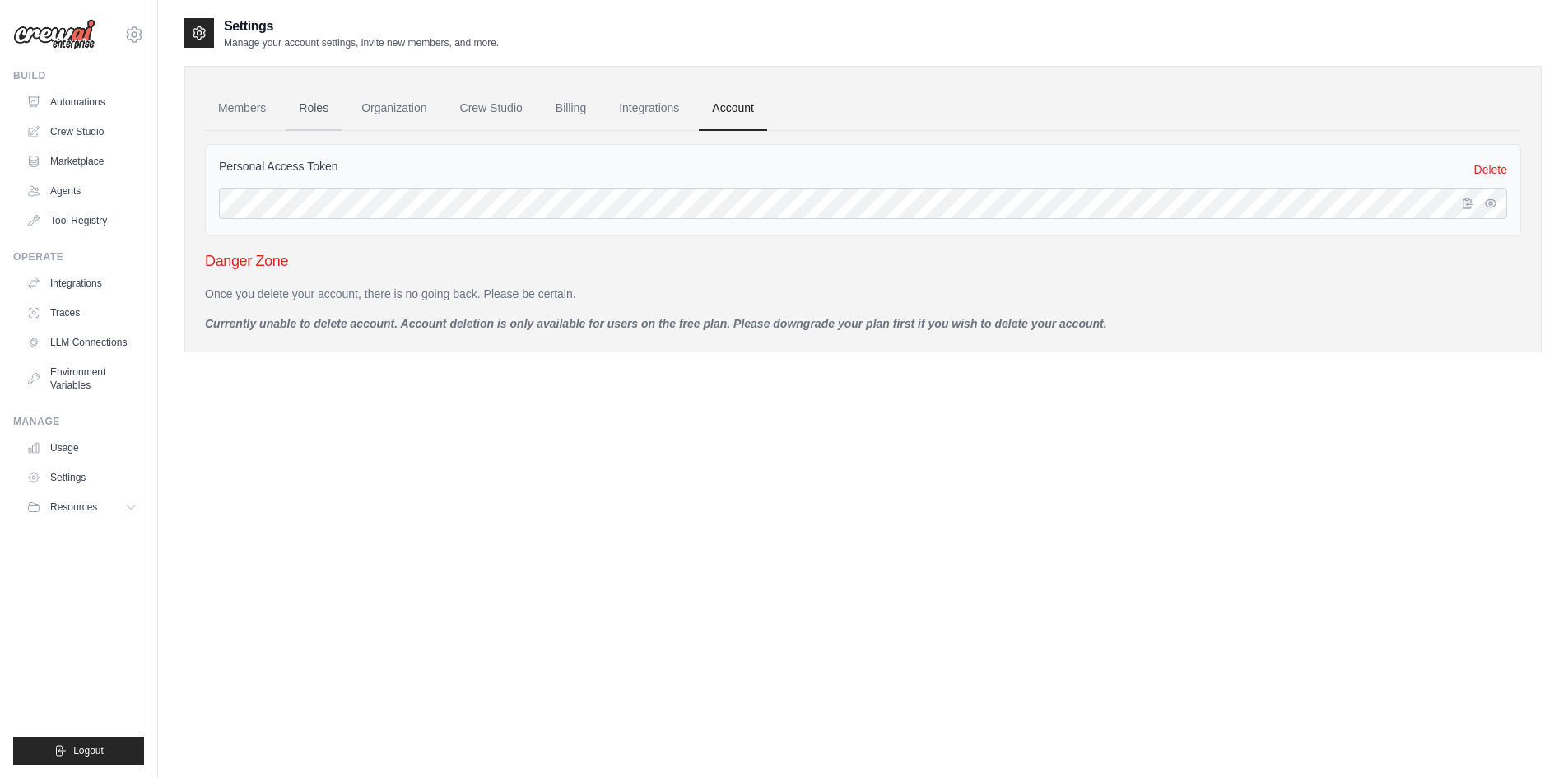
click at [296, 116] on link "Roles" at bounding box center [314, 108] width 56 height 44
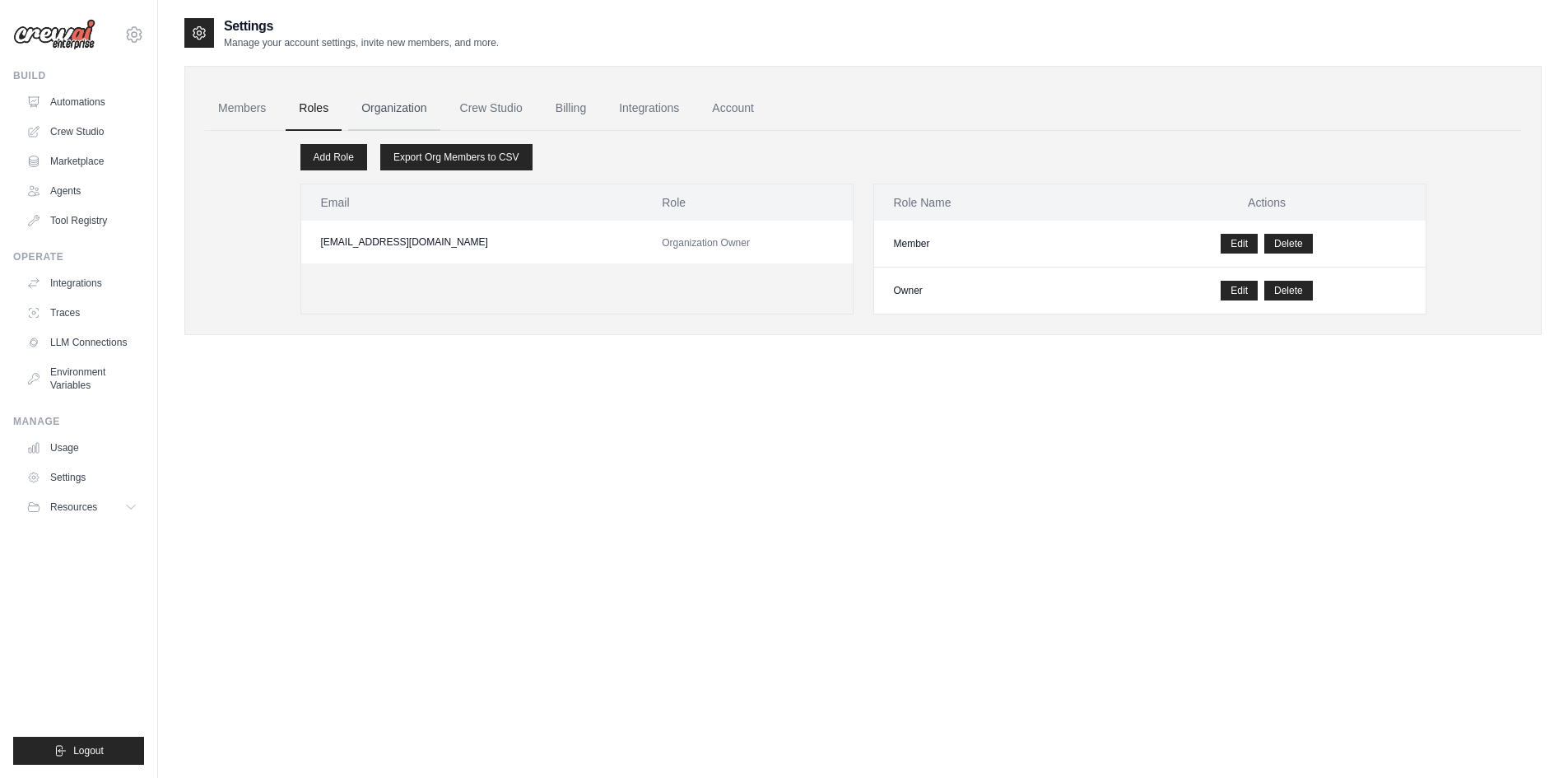
click at [365, 108] on link "Organization" at bounding box center [394, 108] width 91 height 44
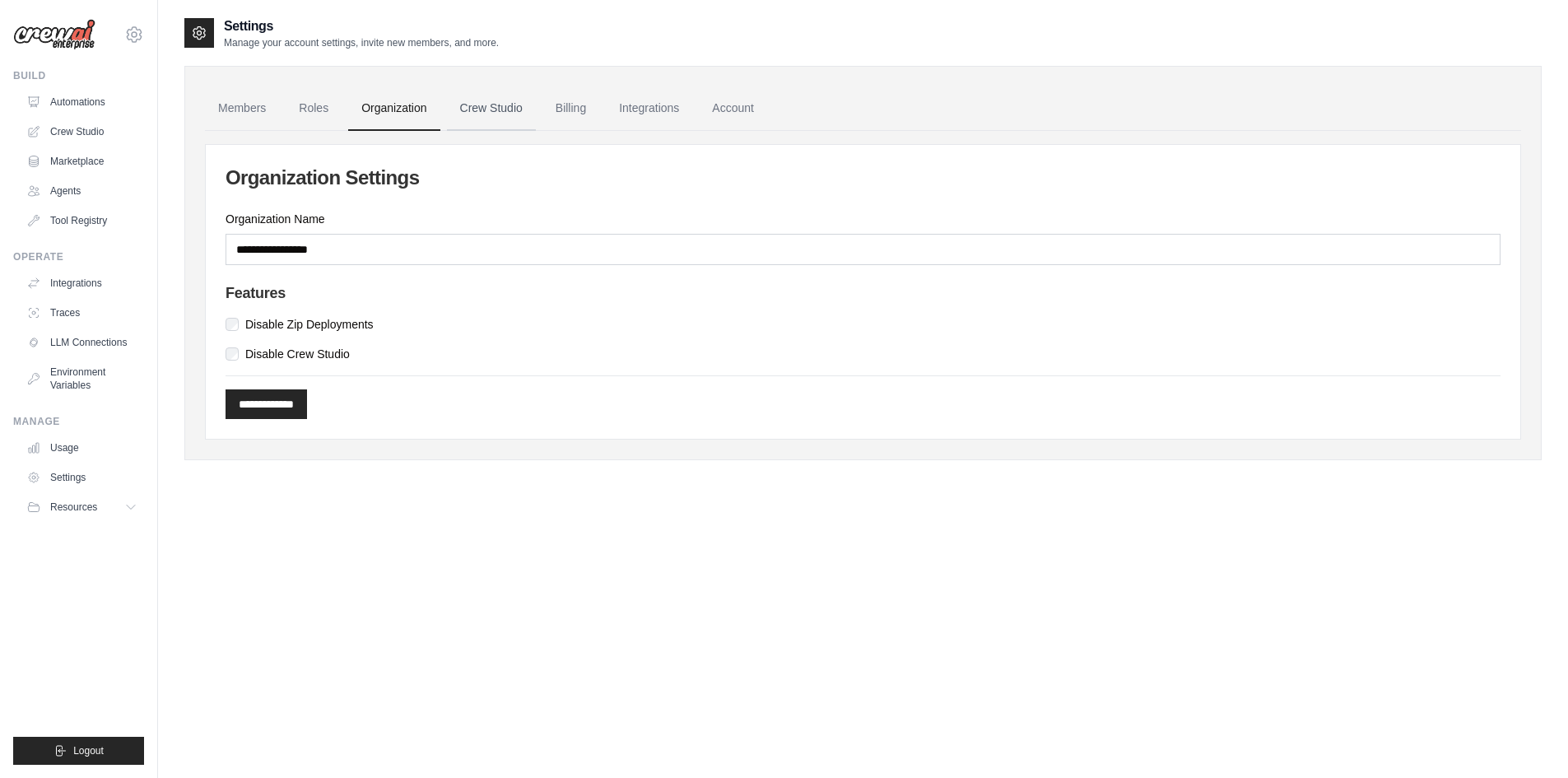
click at [462, 114] on link "Crew Studio" at bounding box center [492, 108] width 89 height 44
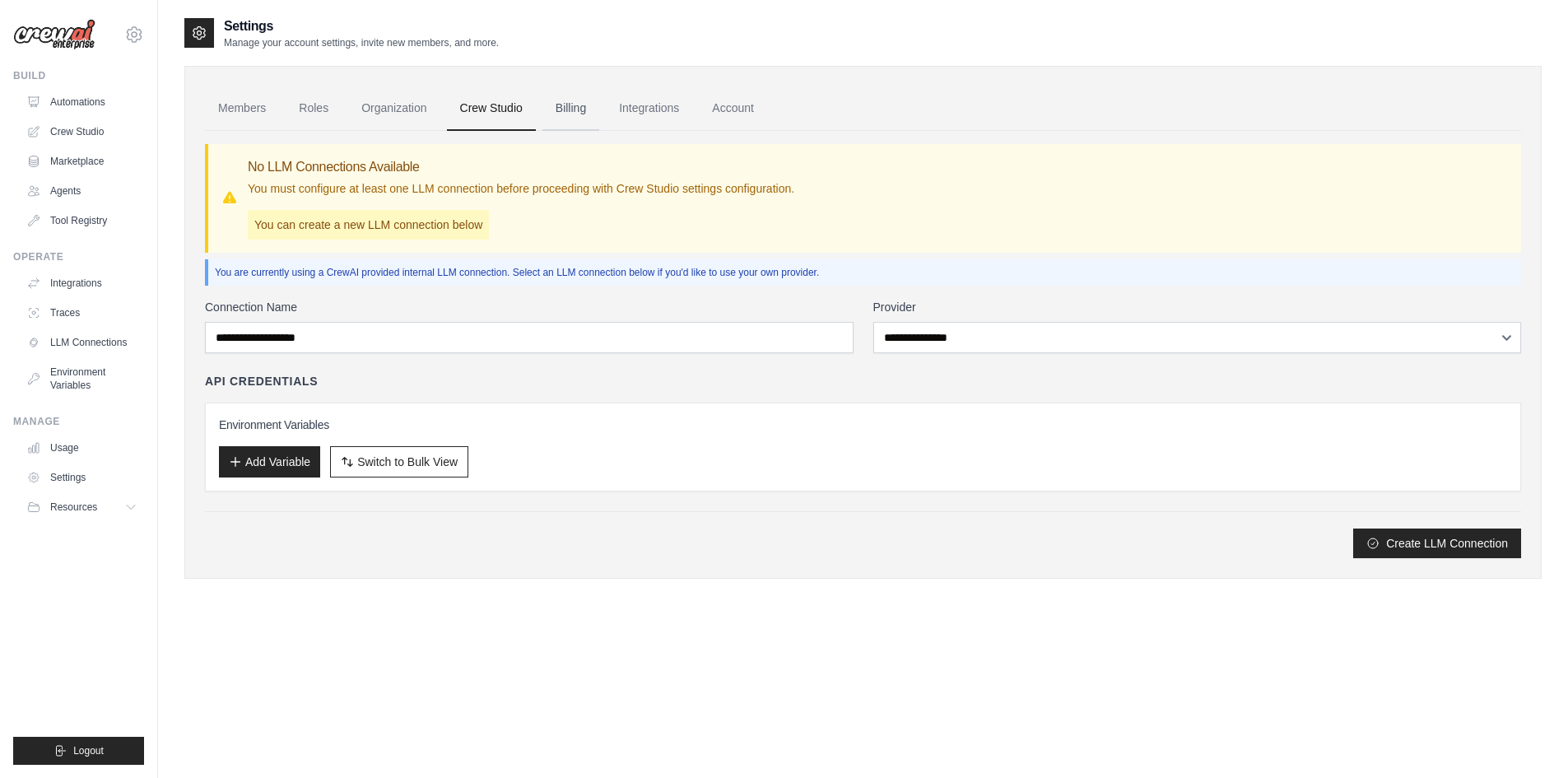
click at [589, 117] on link "Billing" at bounding box center [570, 108] width 57 height 44
click at [590, 590] on div "Settings Manage your account settings, invite new members, and more. Members Ro…" at bounding box center [863, 311] width 1357 height 589
